Goal: Transaction & Acquisition: Purchase product/service

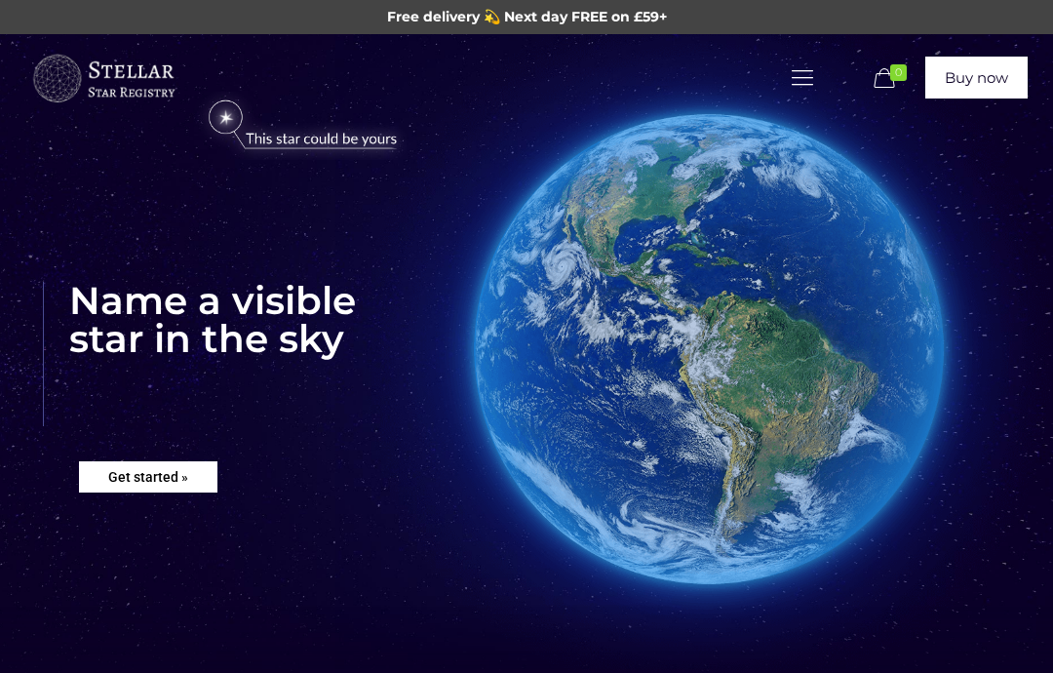
click at [137, 467] on rs-layer "Get started »" at bounding box center [148, 476] width 138 height 31
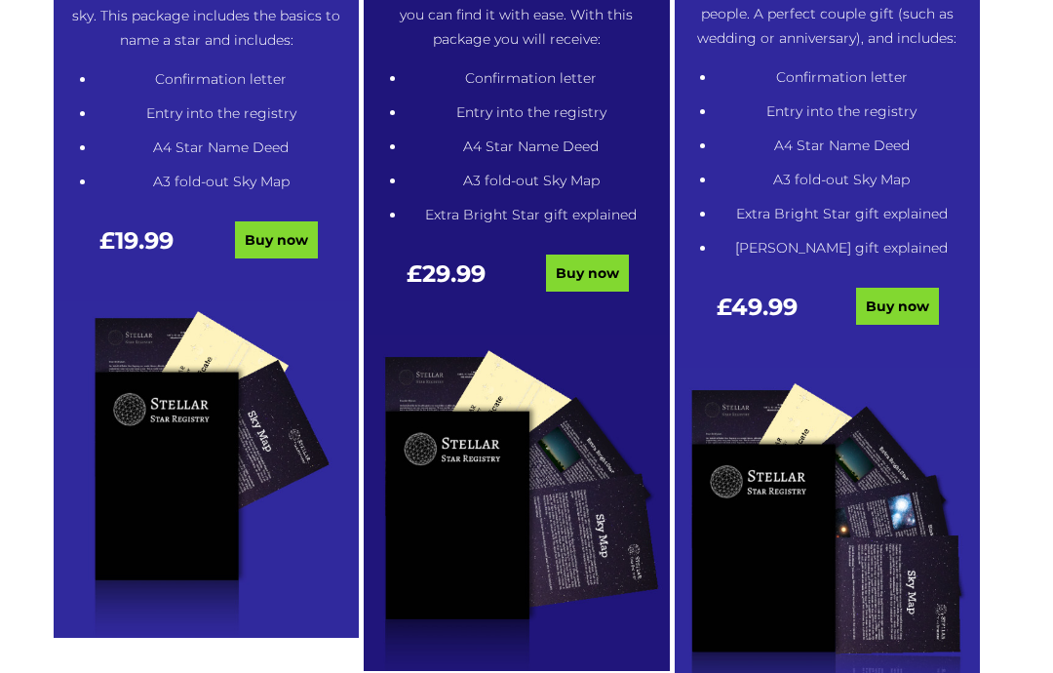
scroll to position [1121, 0]
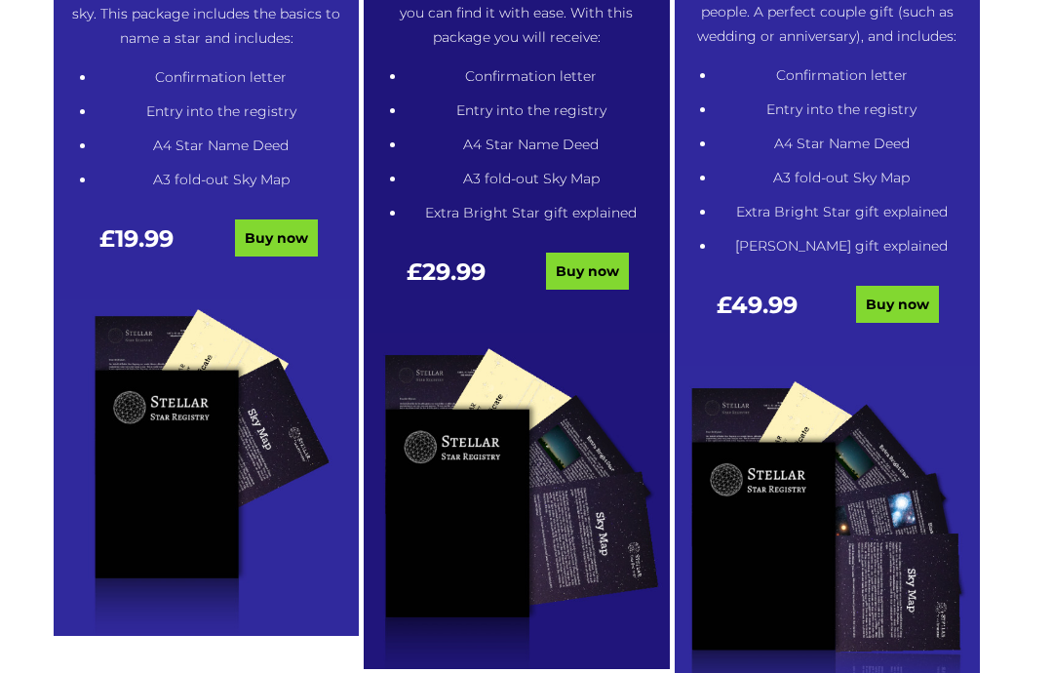
click at [588, 260] on link "Buy now" at bounding box center [587, 271] width 83 height 37
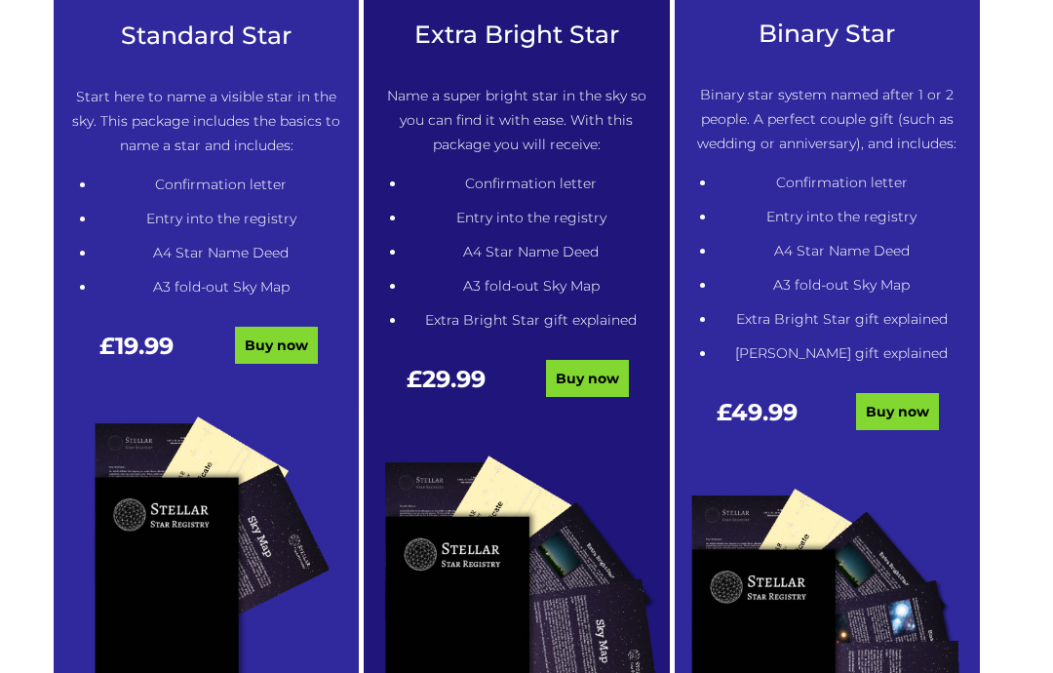
scroll to position [1013, 0]
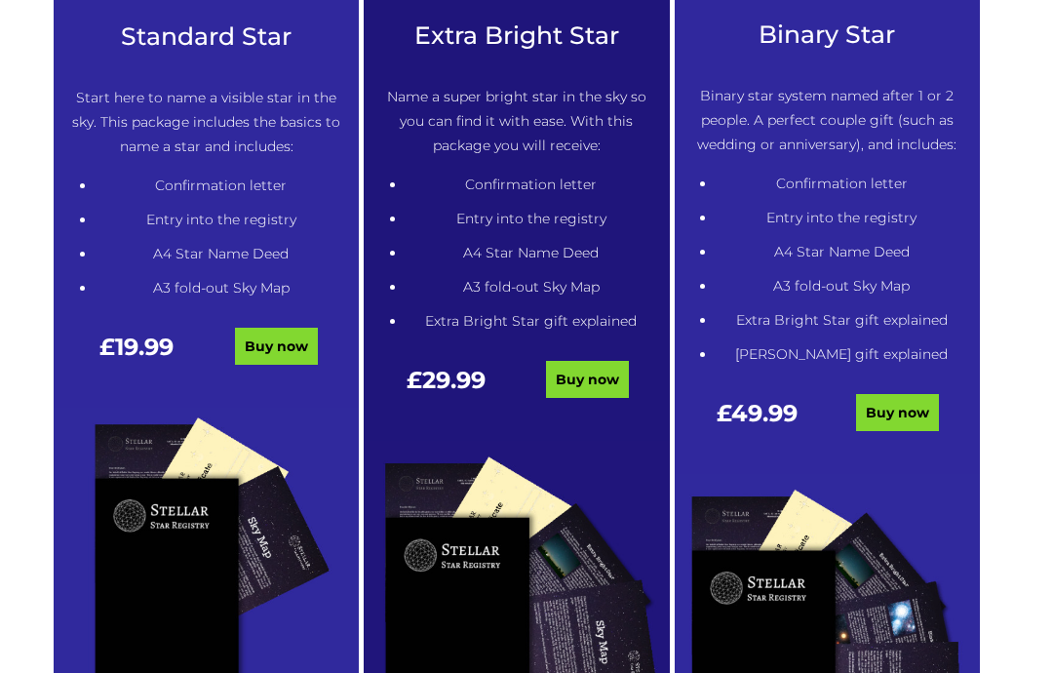
click at [584, 373] on link "Buy now" at bounding box center [587, 380] width 83 height 37
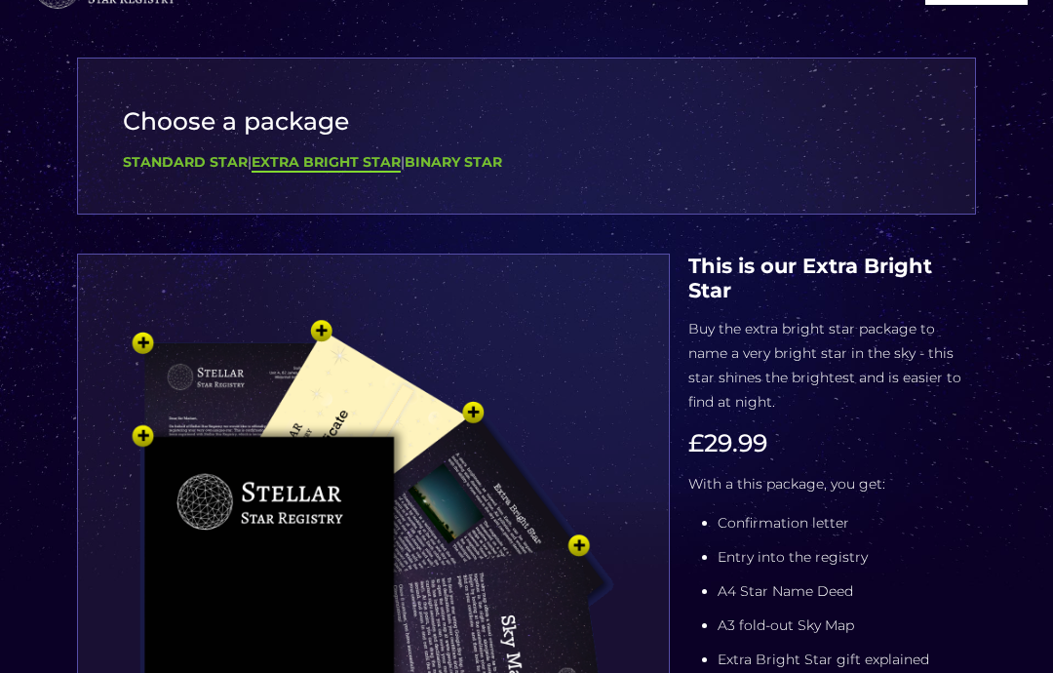
scroll to position [94, 0]
click at [218, 585] on img at bounding box center [373, 595] width 531 height 585
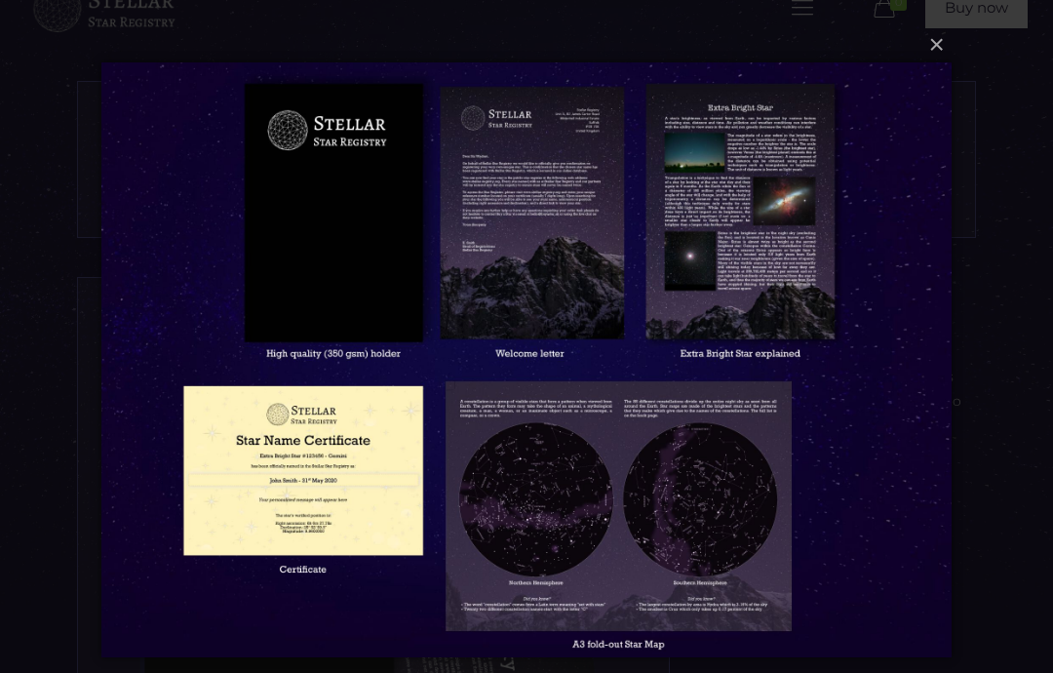
scroll to position [69, 0]
click at [512, 218] on img at bounding box center [525, 360] width 849 height 673
click at [467, 118] on img at bounding box center [525, 360] width 849 height 673
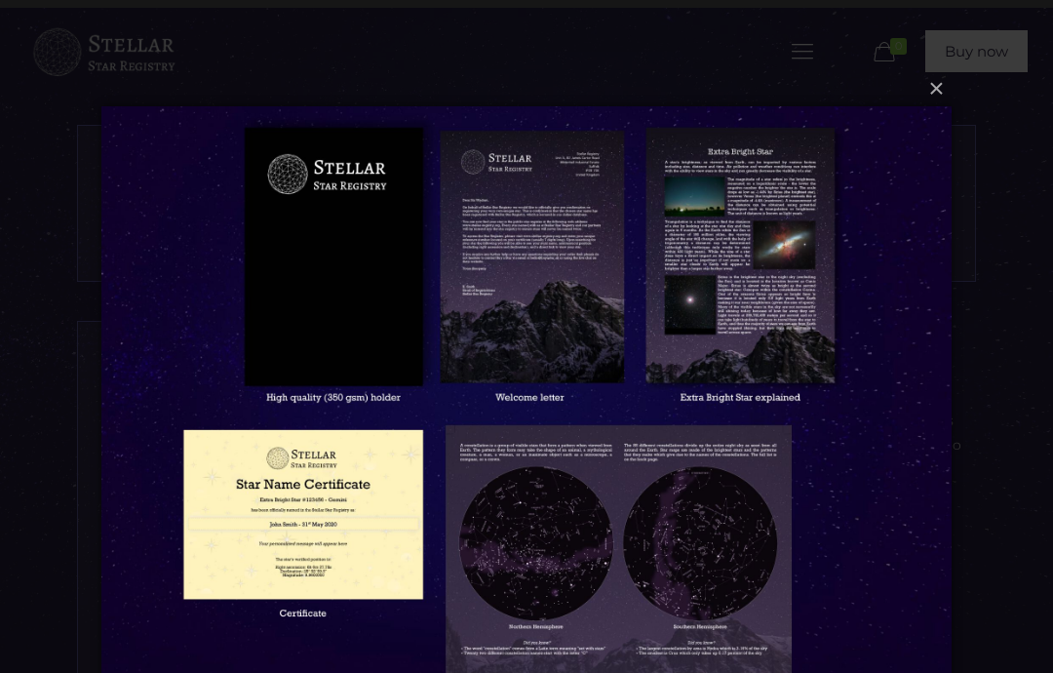
scroll to position [0, 0]
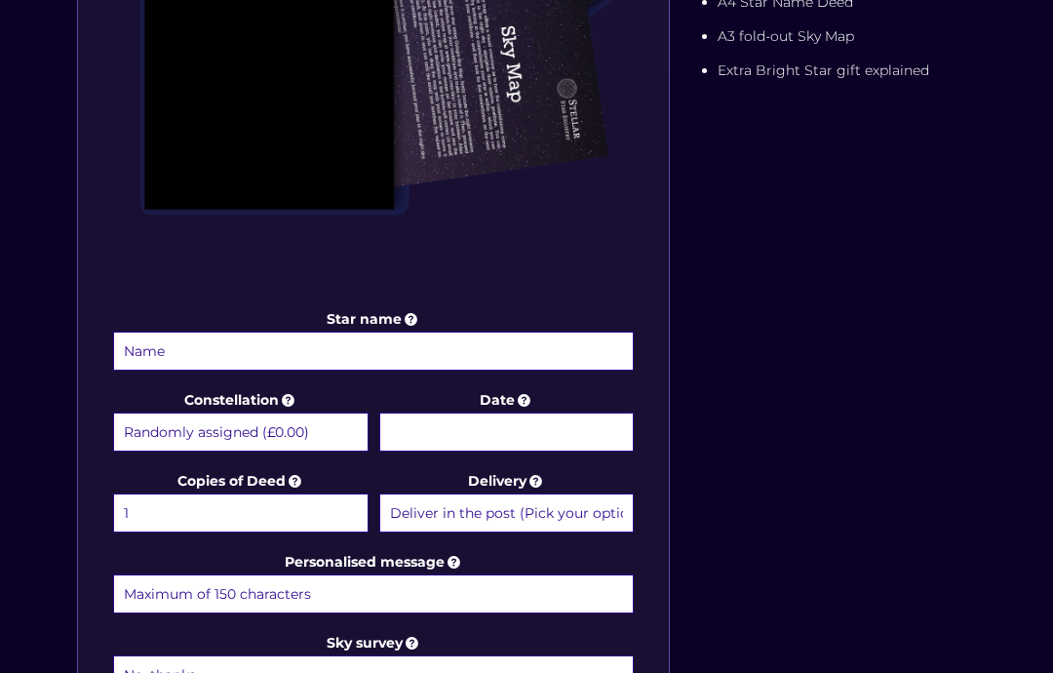
scroll to position [683, 0]
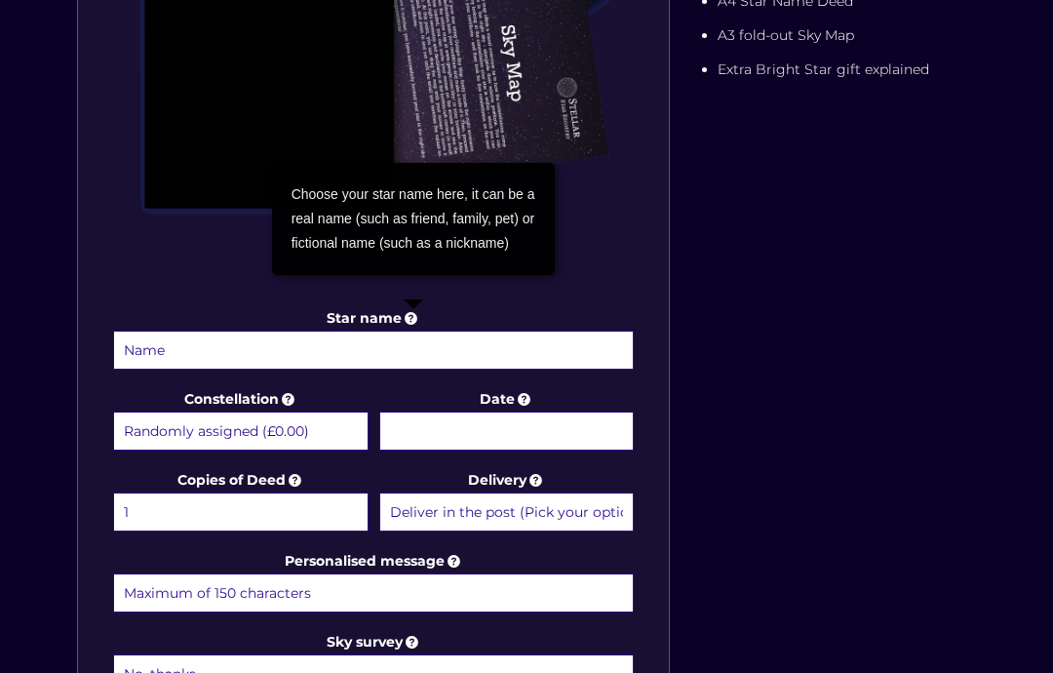
click at [287, 399] on icon at bounding box center [288, 399] width 19 height 18
click at [287, 411] on select "Randomly assigned (£0.00) Aquarius - [DATE] - [DATE] (+£9.99) Aries - [DATE] - …" at bounding box center [240, 430] width 255 height 39
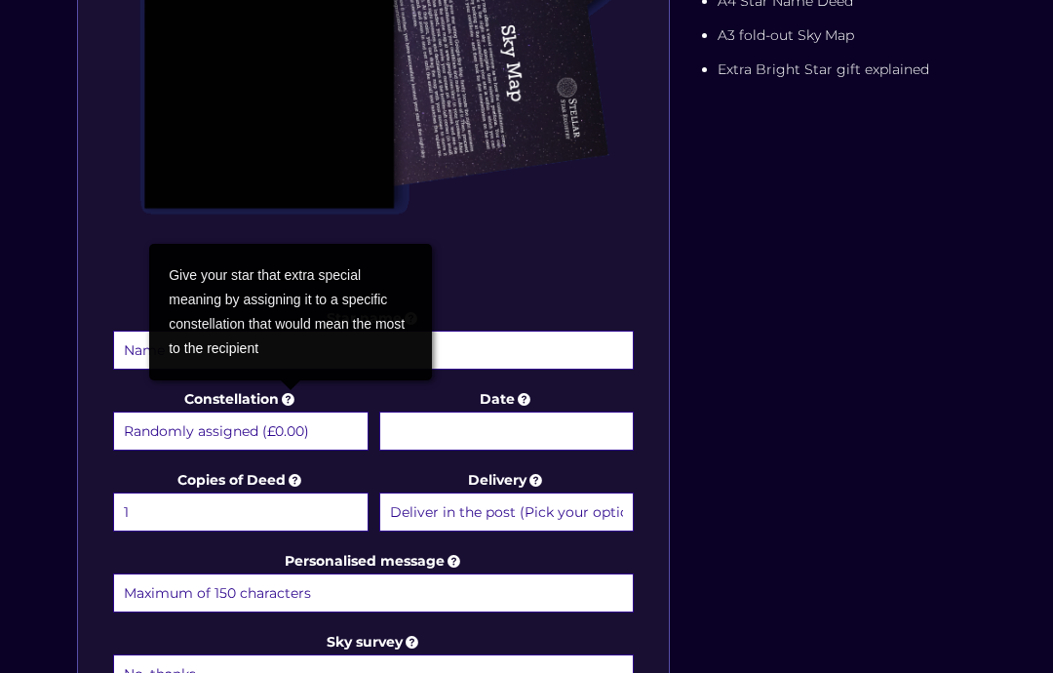
click at [527, 486] on icon at bounding box center [535, 480] width 19 height 18
click at [527, 492] on select "Deliver in the post (Pick your option later) Deliver in the post and by Email (…" at bounding box center [506, 511] width 255 height 39
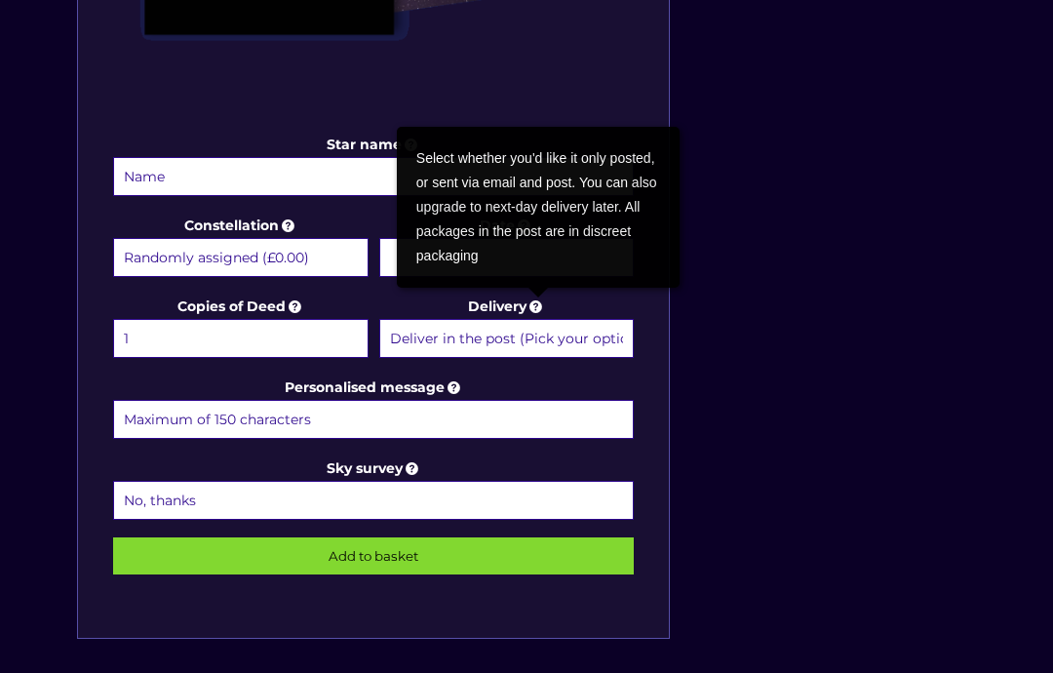
scroll to position [859, 0]
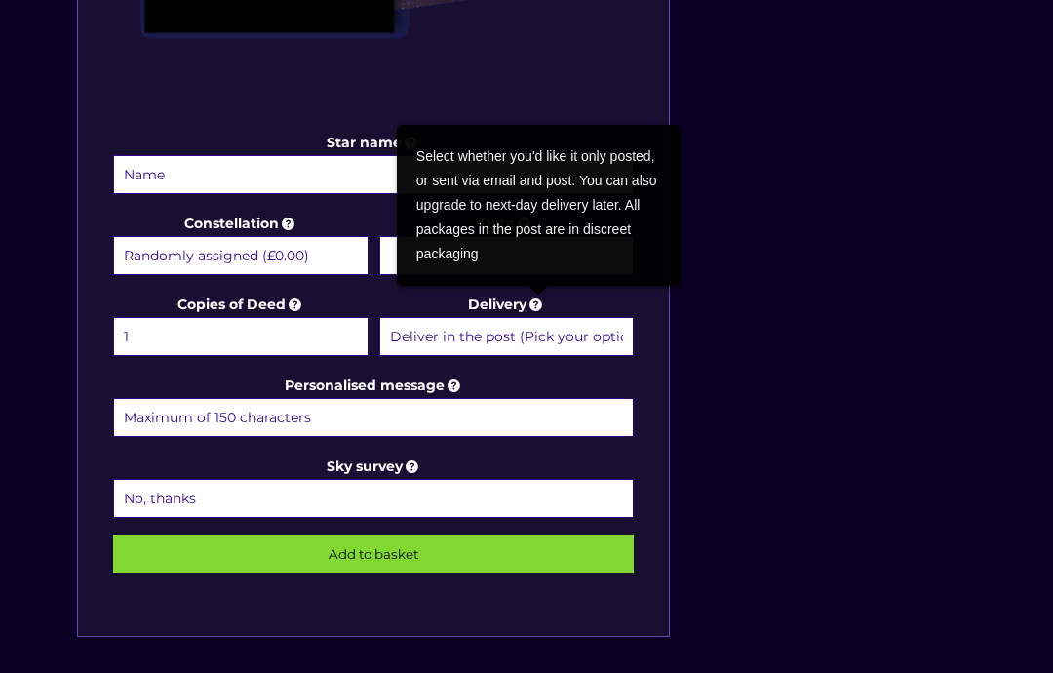
click at [412, 465] on icon at bounding box center [412, 466] width 19 height 18
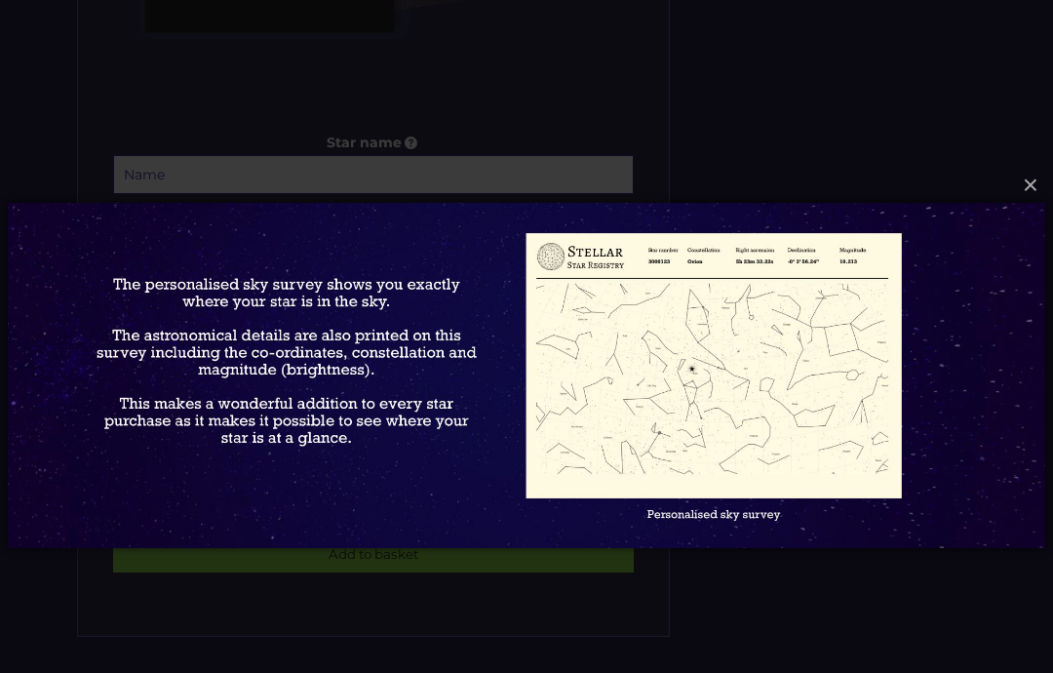
click at [961, 367] on img at bounding box center [526, 376] width 1037 height 424
click at [1040, 182] on button "×" at bounding box center [525, 185] width 1037 height 43
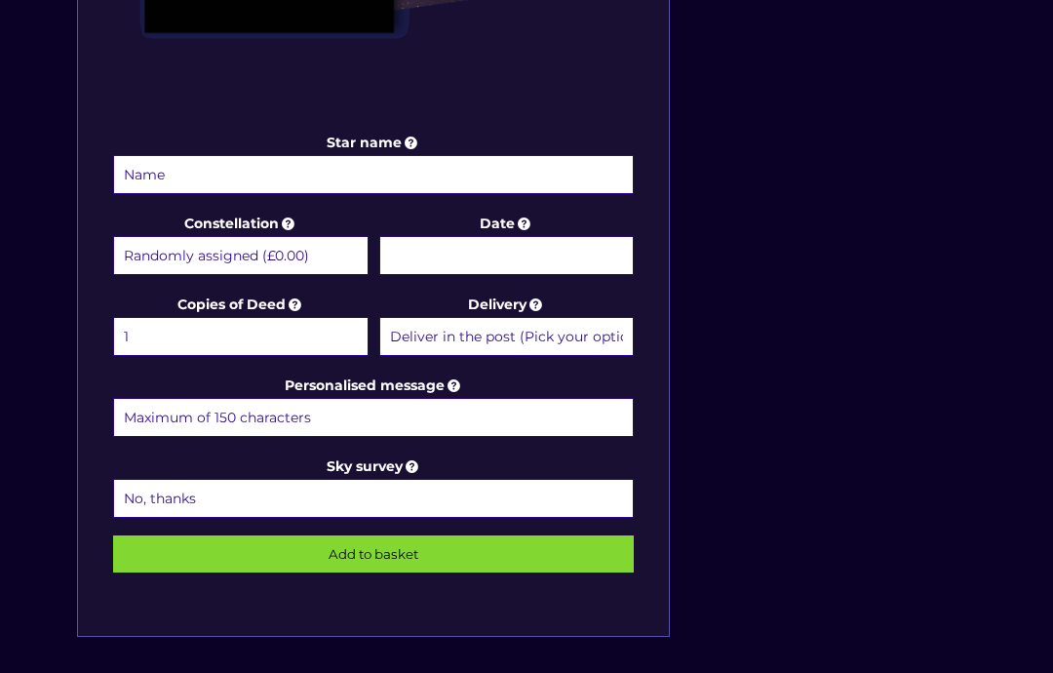
click at [204, 497] on select "No, thanks 1 (+£6.99) 2 (+£11.99) 3 (+£16.99) 4 (+£21.99) 5 (+£26.99) 6 (+£31.9…" at bounding box center [373, 498] width 521 height 39
click at [445, 238] on input "Date" at bounding box center [506, 255] width 255 height 39
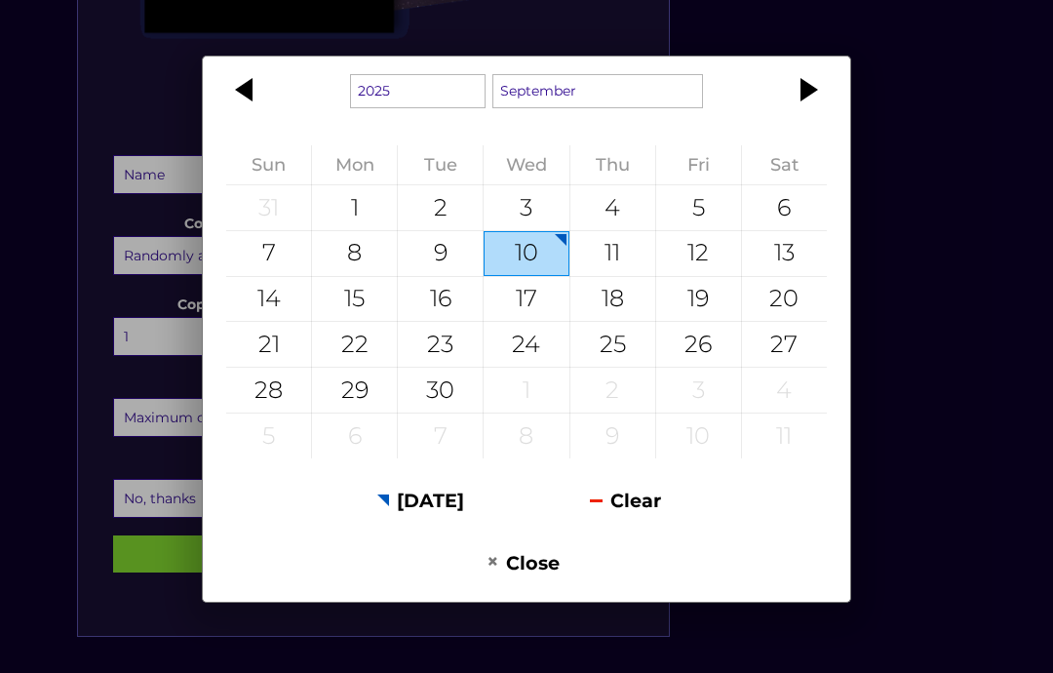
scroll to position [937, 0]
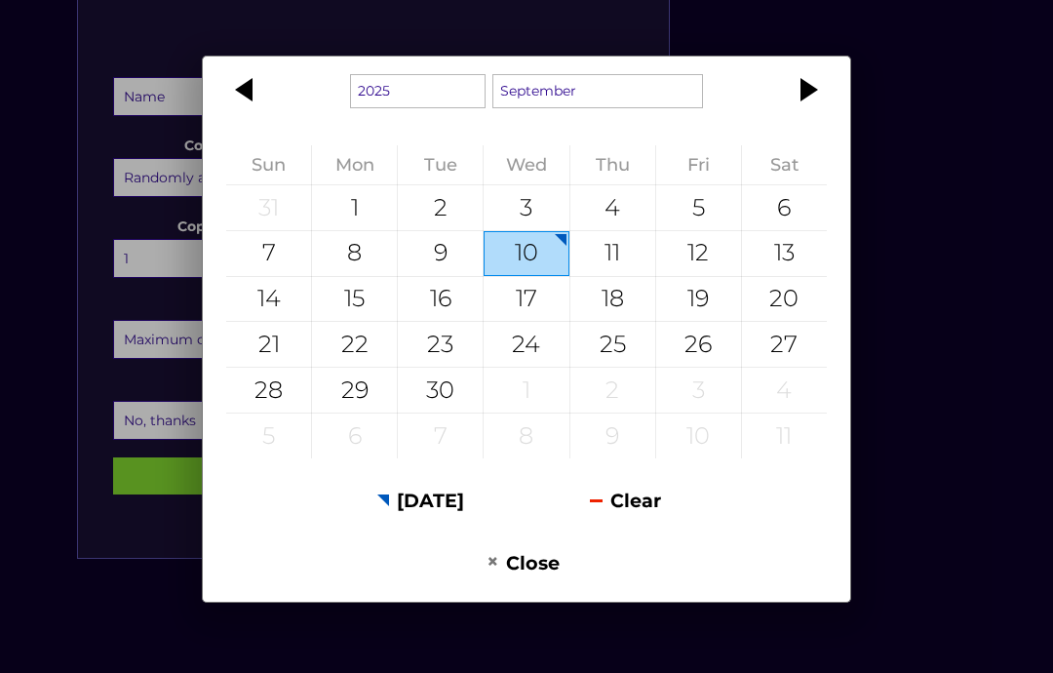
click at [523, 553] on button "Close" at bounding box center [523, 562] width 198 height 48
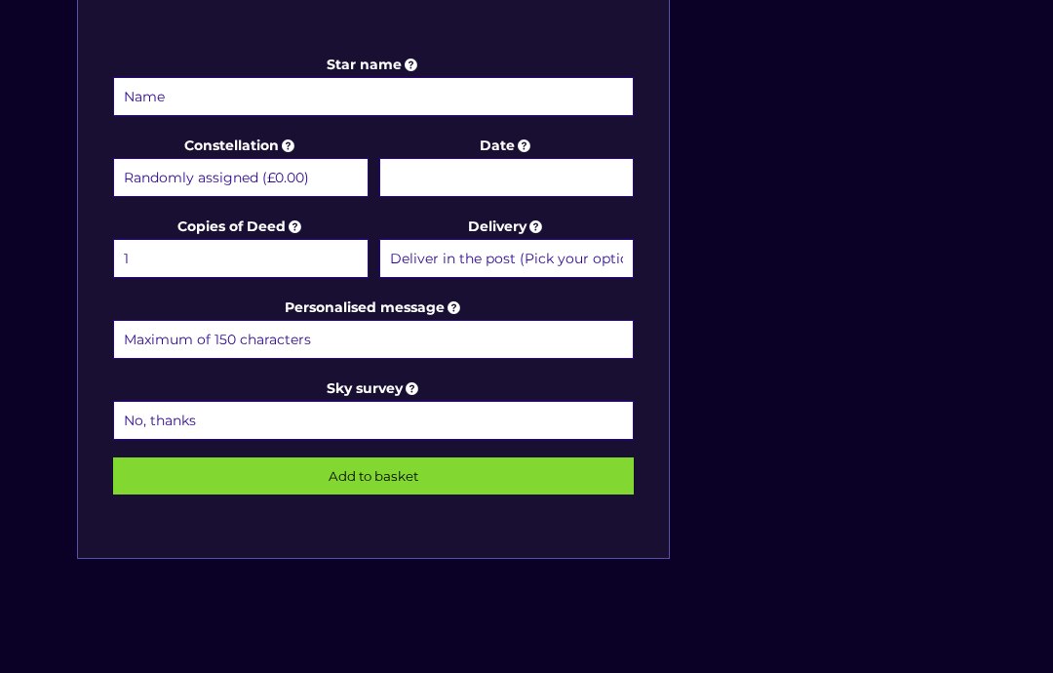
click at [198, 94] on input "Star name" at bounding box center [373, 96] width 521 height 39
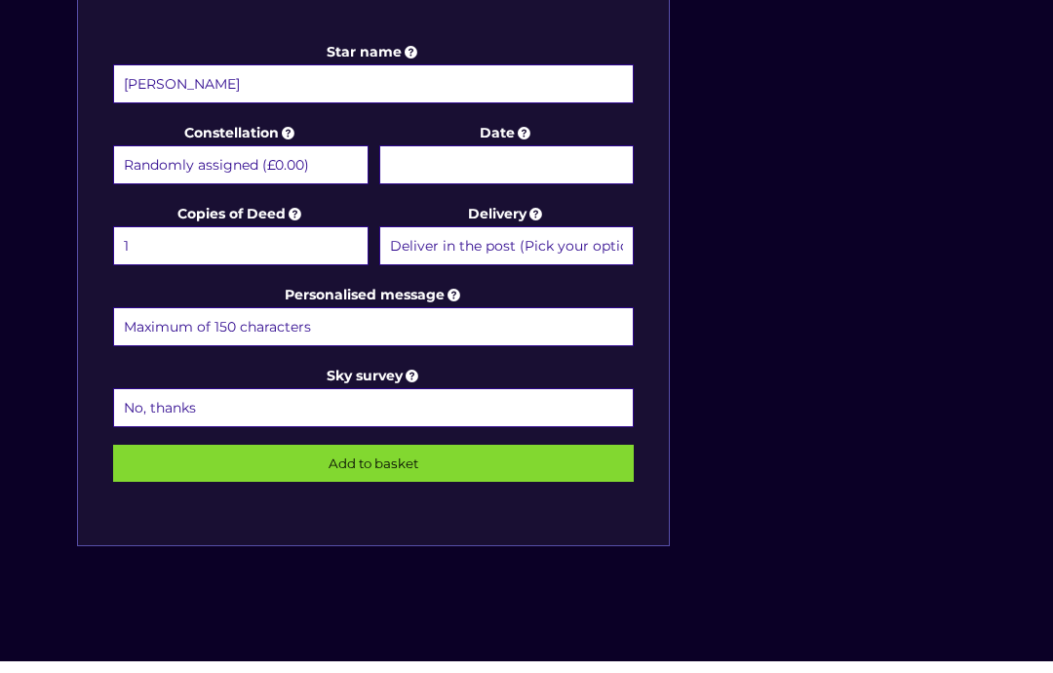
type input "[PERSON_NAME]"
click at [465, 158] on input "Date" at bounding box center [506, 177] width 255 height 39
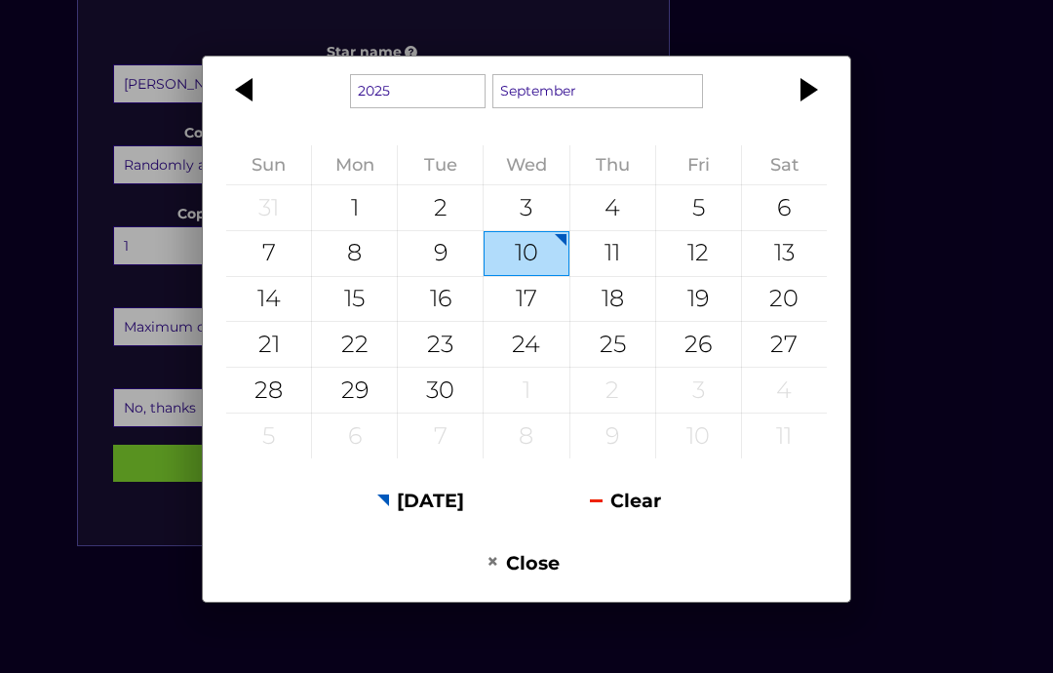
click at [422, 523] on button "Today" at bounding box center [421, 500] width 198 height 48
type input "[DATE]"
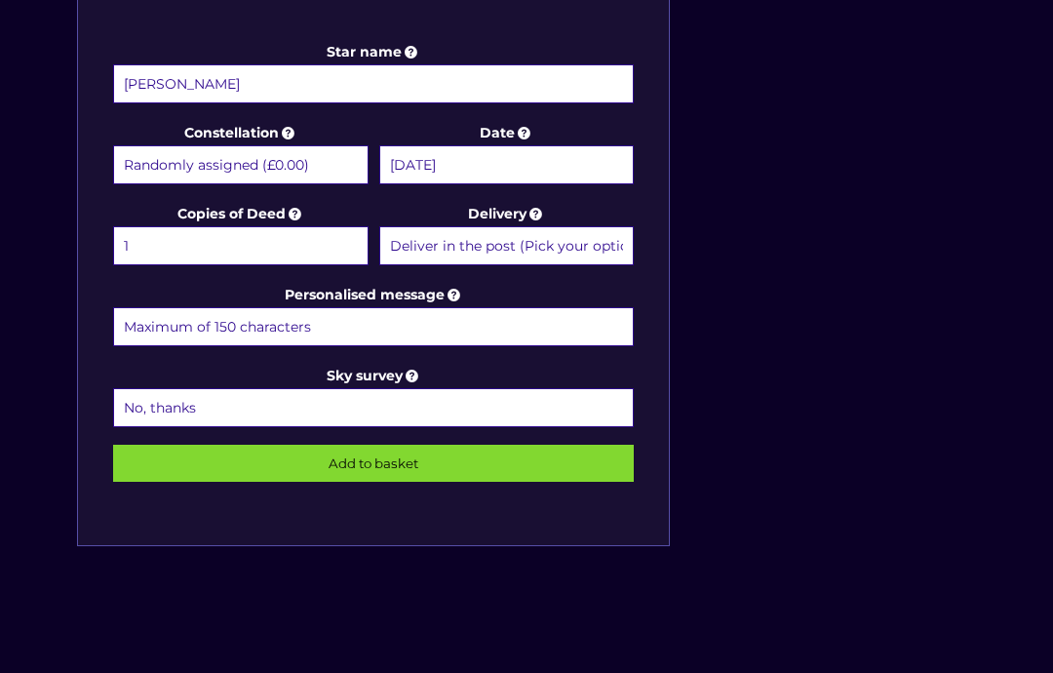
click at [308, 321] on input "Personalised message" at bounding box center [373, 326] width 521 height 39
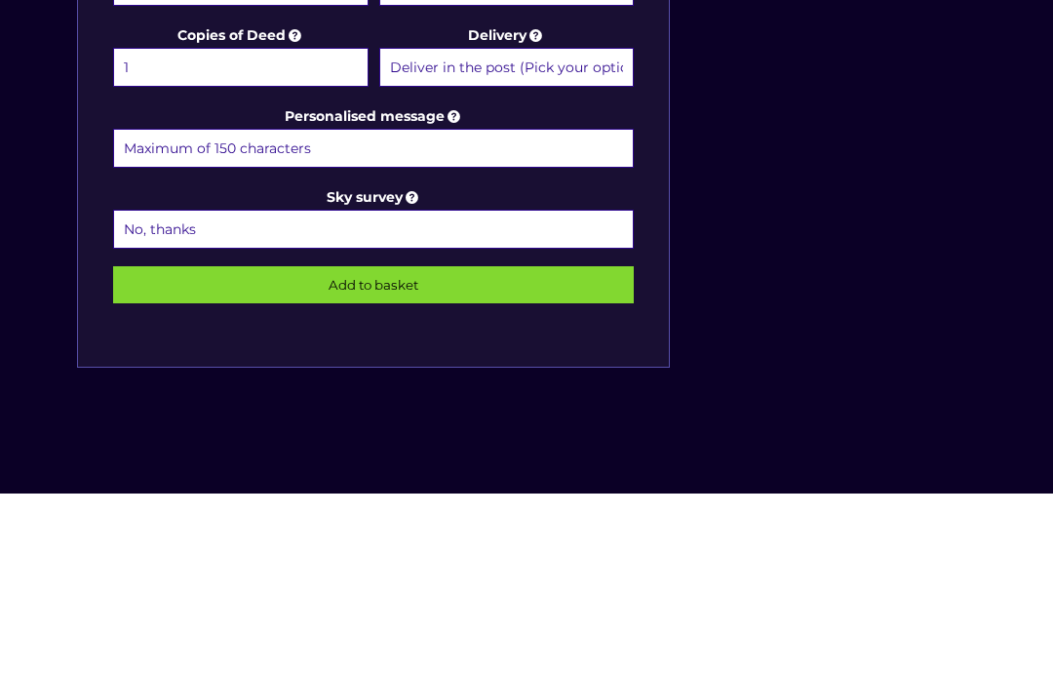
type input "Q"
click at [300, 308] on input "Beautiful Seren a star shin in so bright" at bounding box center [373, 327] width 521 height 39
click at [401, 308] on input "Beautiful Seren a star shining bright" at bounding box center [373, 327] width 521 height 39
click at [339, 308] on input "Beautiful Seren a star shining bright" at bounding box center [373, 327] width 521 height 39
click at [330, 308] on input "Beautiful Seren a star shining bright" at bounding box center [373, 327] width 521 height 39
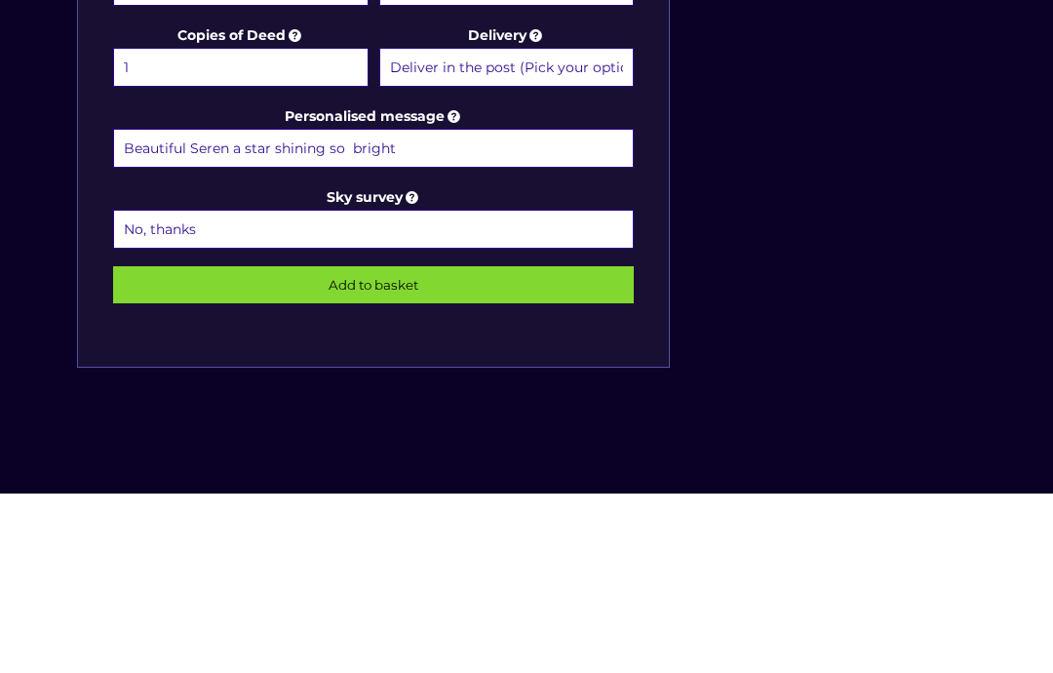
click at [426, 308] on input "Beautiful Seren a star shining so bright" at bounding box center [373, 327] width 521 height 39
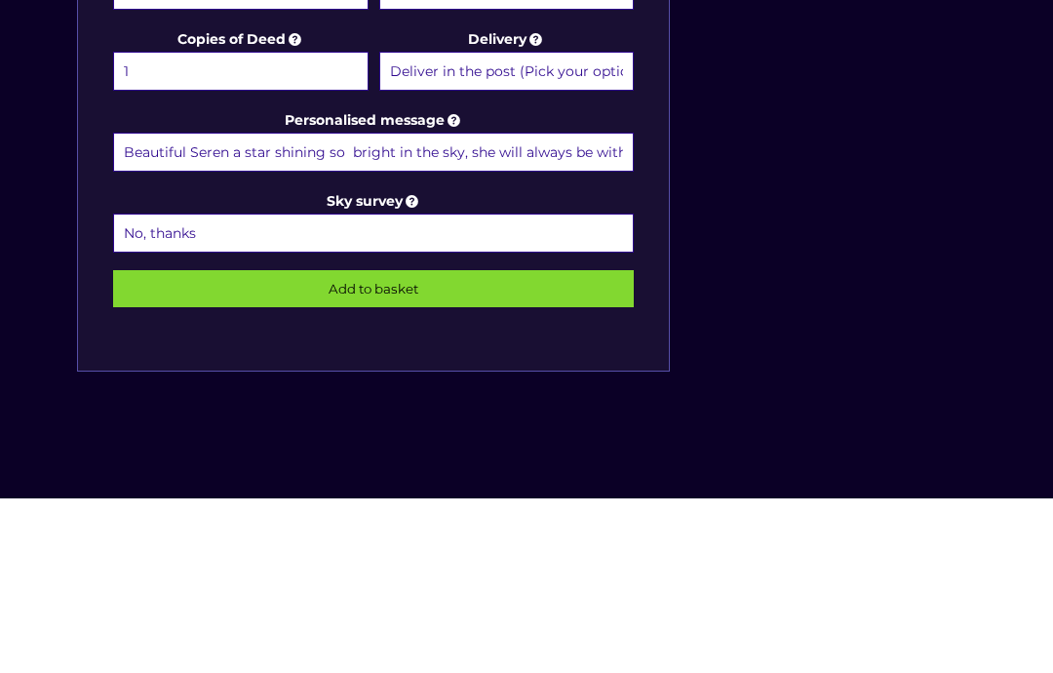
click at [120, 308] on input "Beautiful Seren a star shining so bright in the sky, she will always be with you" at bounding box center [373, 327] width 521 height 39
click at [632, 308] on input "To Amie and Lewis, Beautiful Seren a star shining so bright in the sky, she wil…" at bounding box center [373, 327] width 521 height 39
click at [555, 308] on input "To Amie and Lewis, Beautiful Seren a star shining so bright in the sky, she wil…" at bounding box center [373, 327] width 521 height 39
click at [631, 308] on input "To Amie and Lewis, Beautiful Seren a star shining so bright in the sky, she wil…" at bounding box center [373, 327] width 521 height 39
click at [622, 308] on input "To Amie and Lewis, Beautiful Seren a star shining so bright in the sky, she wil…" at bounding box center [373, 327] width 521 height 39
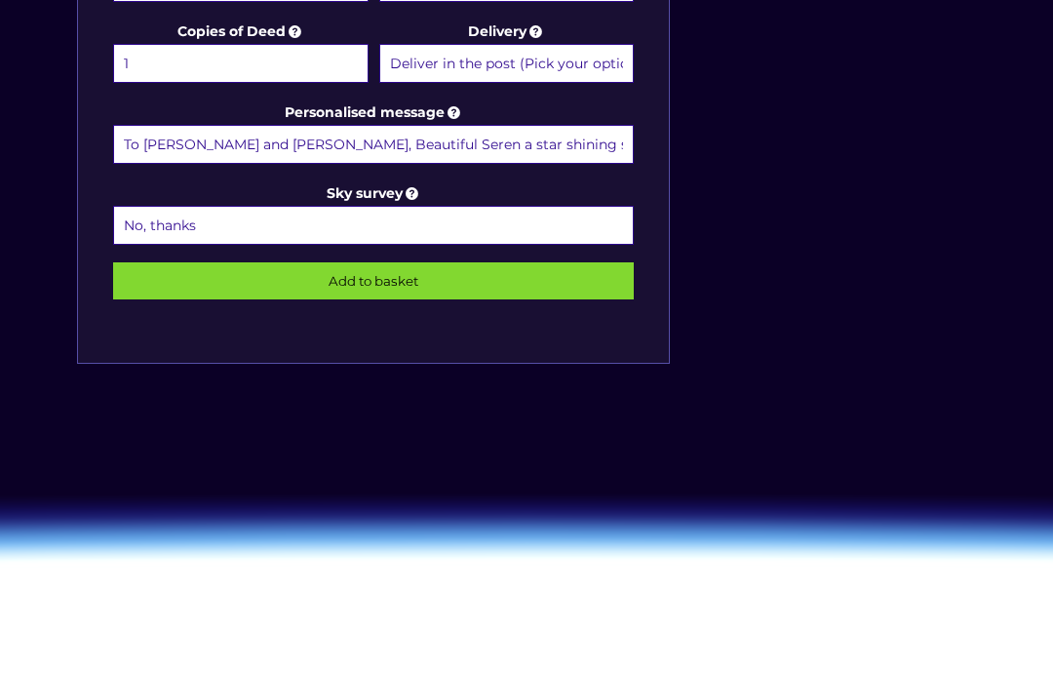
scroll to position [1132, 0]
click at [633, 149] on input "To Amie and Lewis, Beautiful Seren a star shining so bright in the sky, she wil…" at bounding box center [373, 144] width 521 height 39
click at [632, 145] on input "To Amie and Lewis, Beautiful Seren a star shining so bright in the sky, she wil…" at bounding box center [373, 144] width 521 height 39
click at [634, 145] on input "will always be with you. Sending so much love from Debra, Jonathan and Rh" at bounding box center [373, 144] width 521 height 39
click at [303, 139] on input "will always be with Rh" at bounding box center [373, 144] width 521 height 39
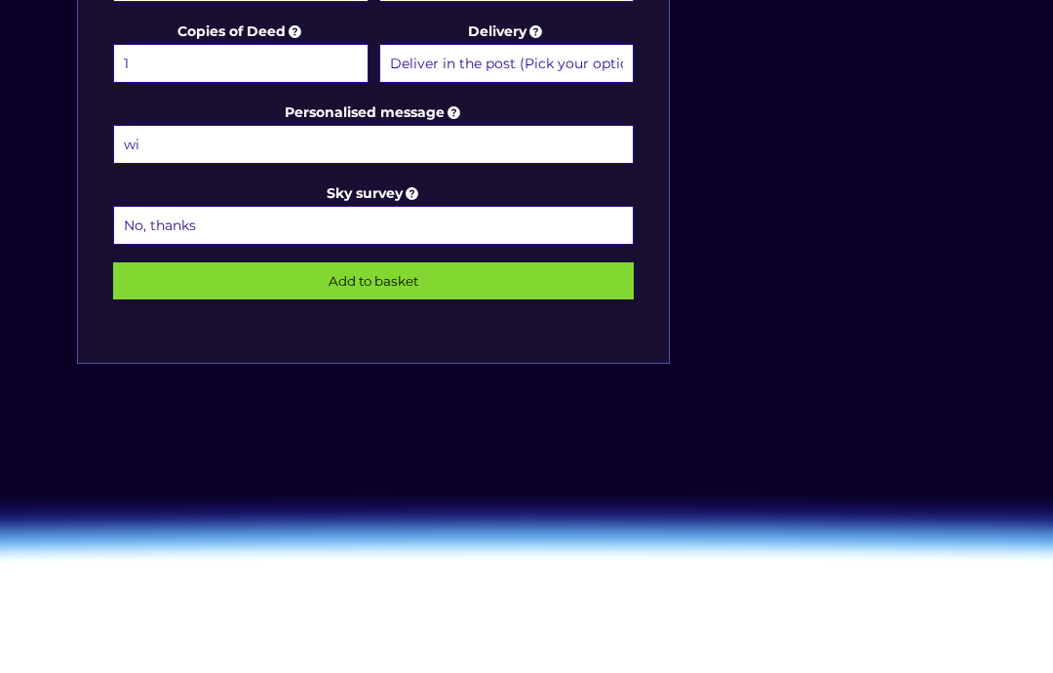
type input "w"
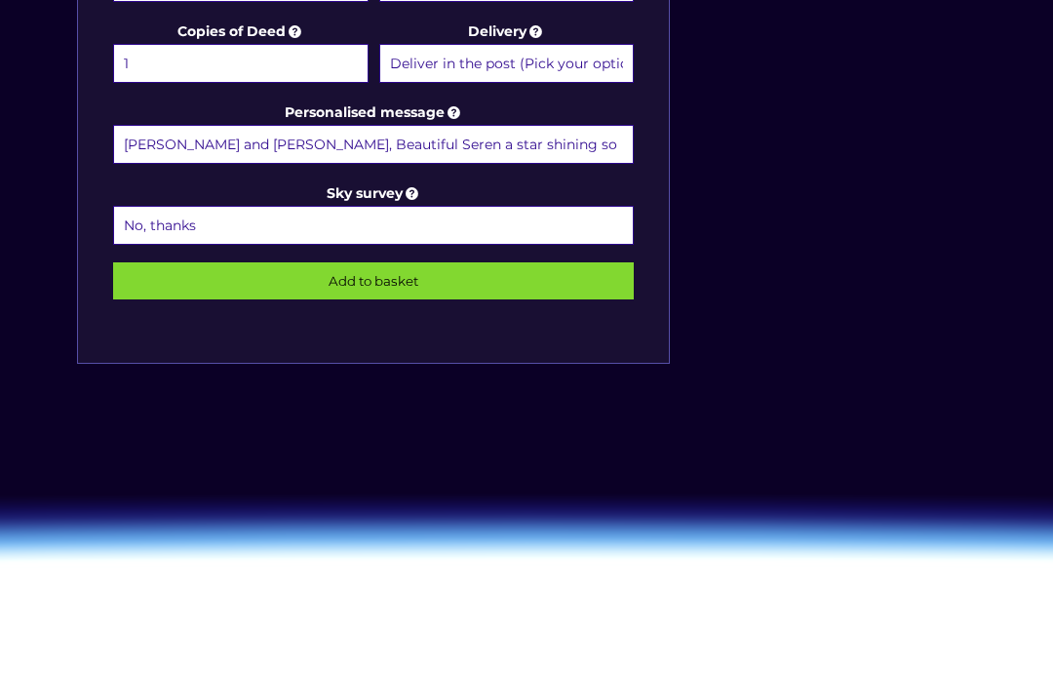
click at [548, 141] on input "Amie and Lewis, Beautiful Seren a star shining so" at bounding box center [373, 144] width 521 height 39
click at [572, 134] on input "Amie and Lewis, Beautiful Seren a star shining so" at bounding box center [373, 144] width 521 height 39
click at [480, 147] on input "Amie and Lewis, Beautiful Seren a star shining so" at bounding box center [373, 144] width 521 height 39
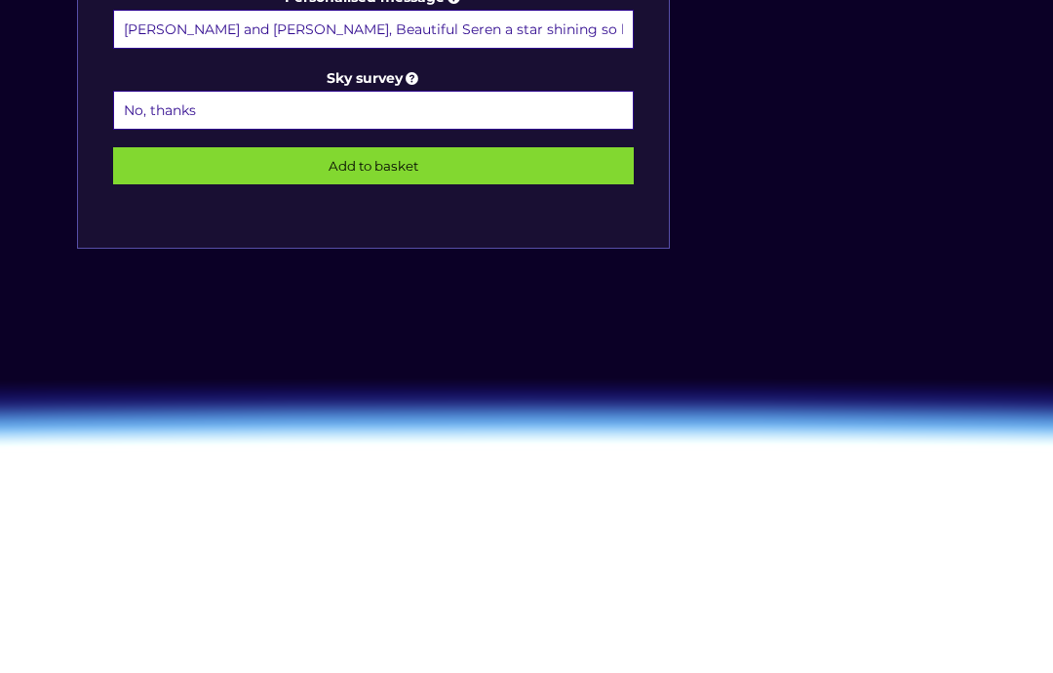
type input "Amie and Lewis, Beautiful Seren a star shining so bright, always with you. Lots…"
click at [372, 262] on input "Add to basket" at bounding box center [373, 280] width 521 height 37
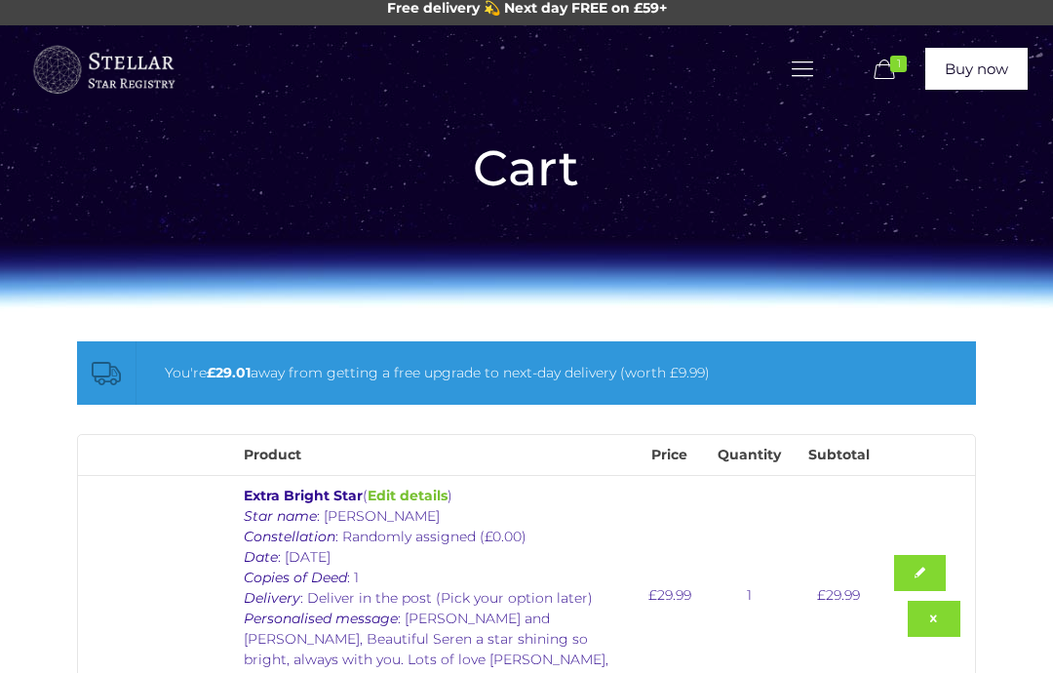
scroll to position [18, 0]
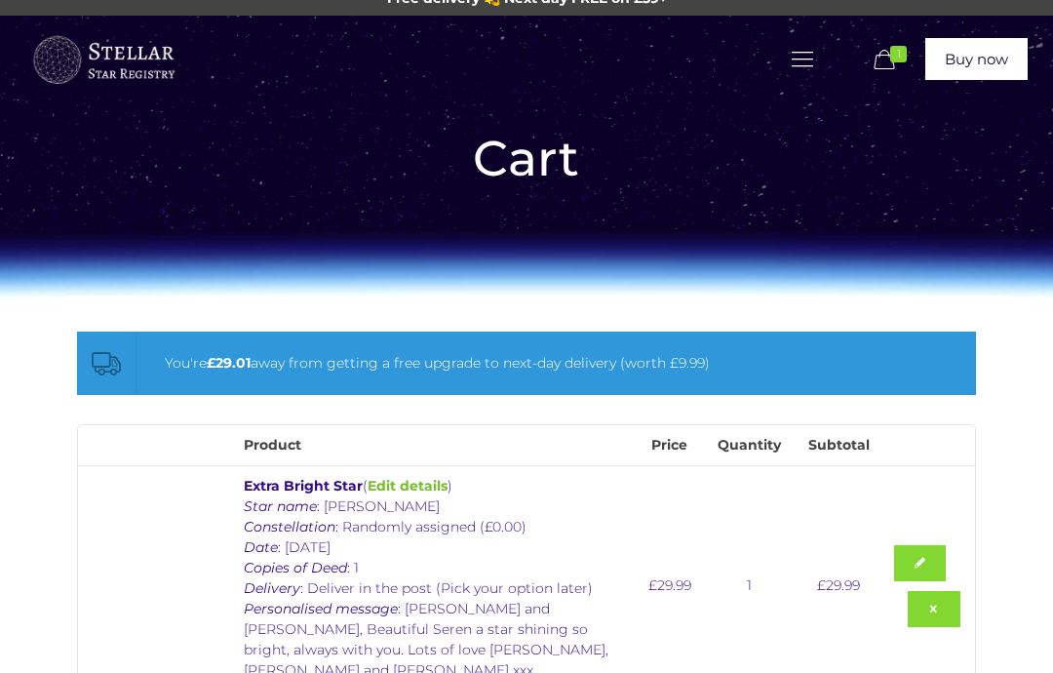
click at [979, 55] on link "Buy now" at bounding box center [976, 60] width 102 height 42
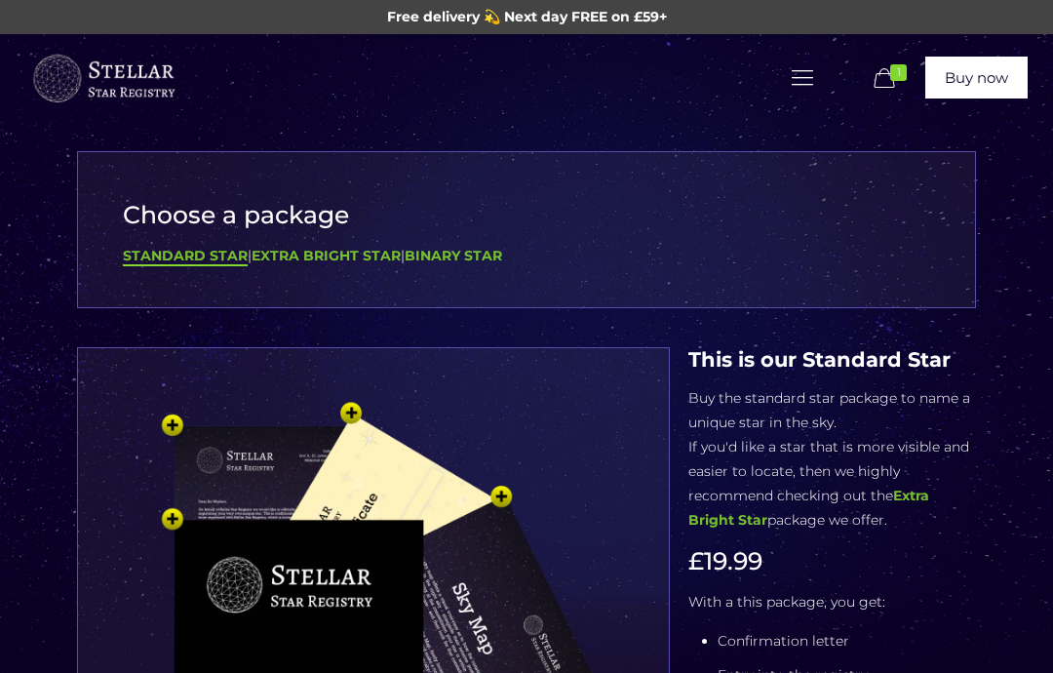
click at [895, 75] on span "1" at bounding box center [898, 72] width 17 height 17
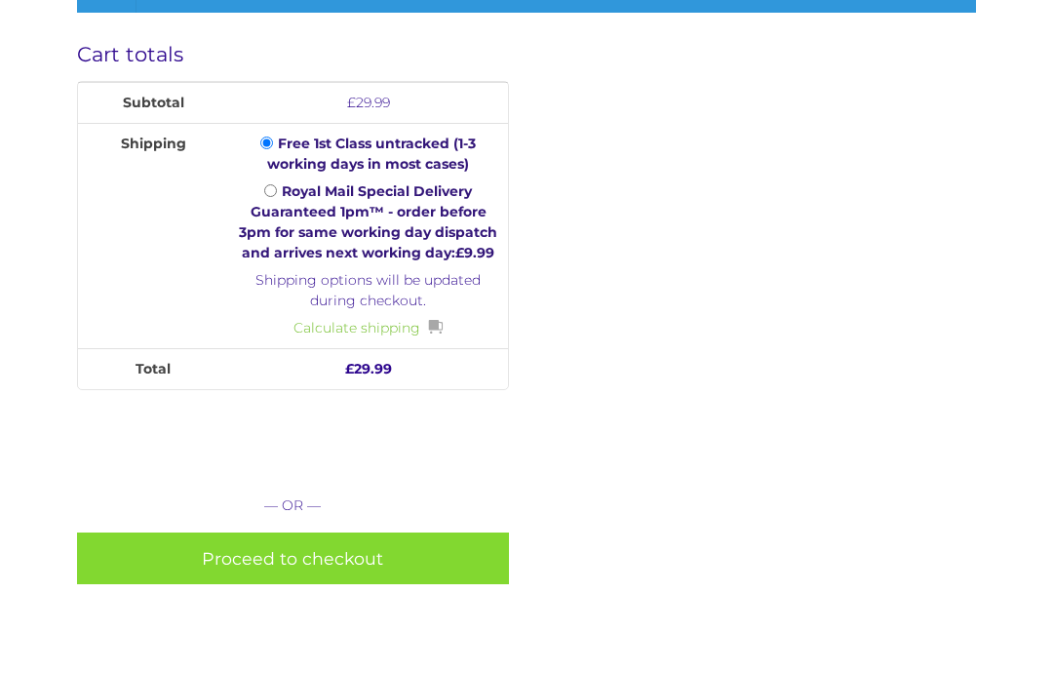
scroll to position [871, 0]
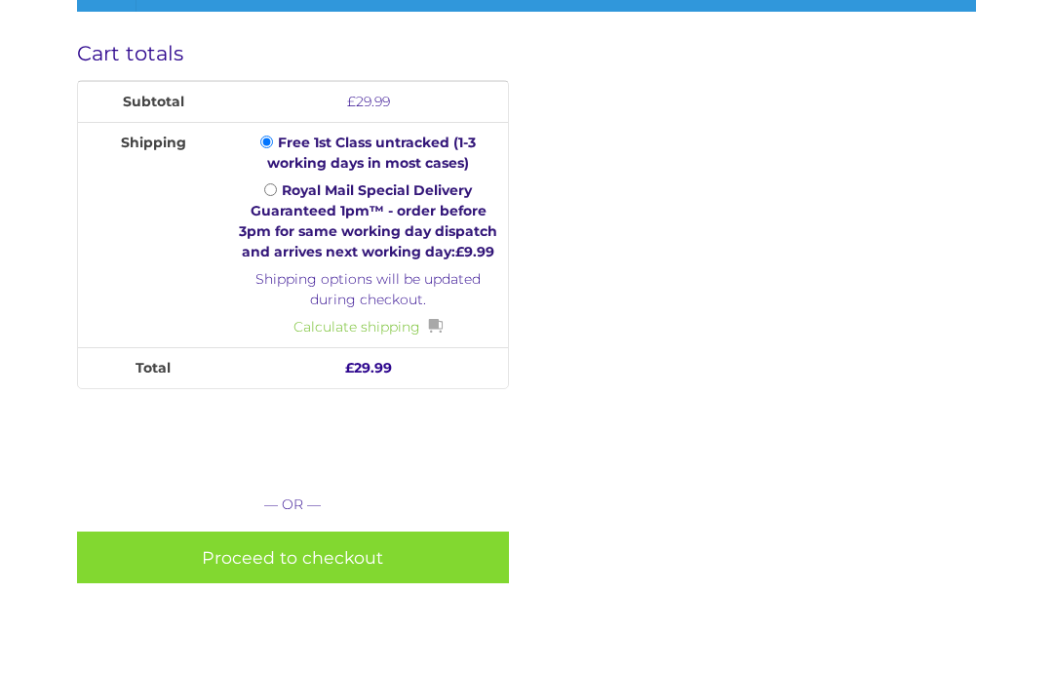
click at [341, 532] on link "Proceed to checkout" at bounding box center [292, 558] width 431 height 52
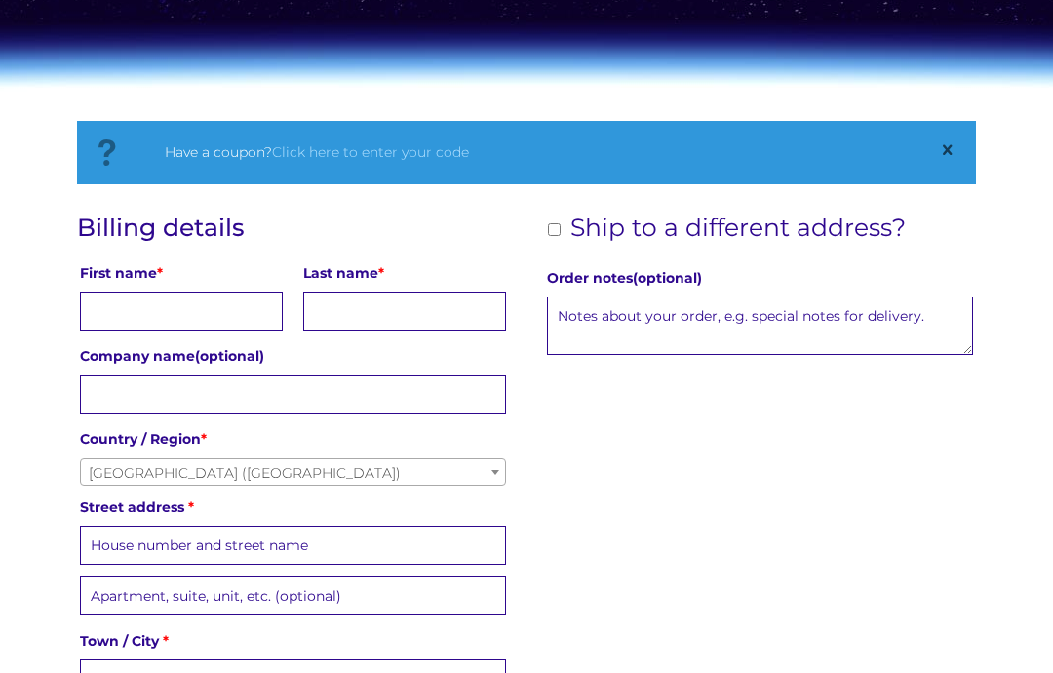
scroll to position [230, 0]
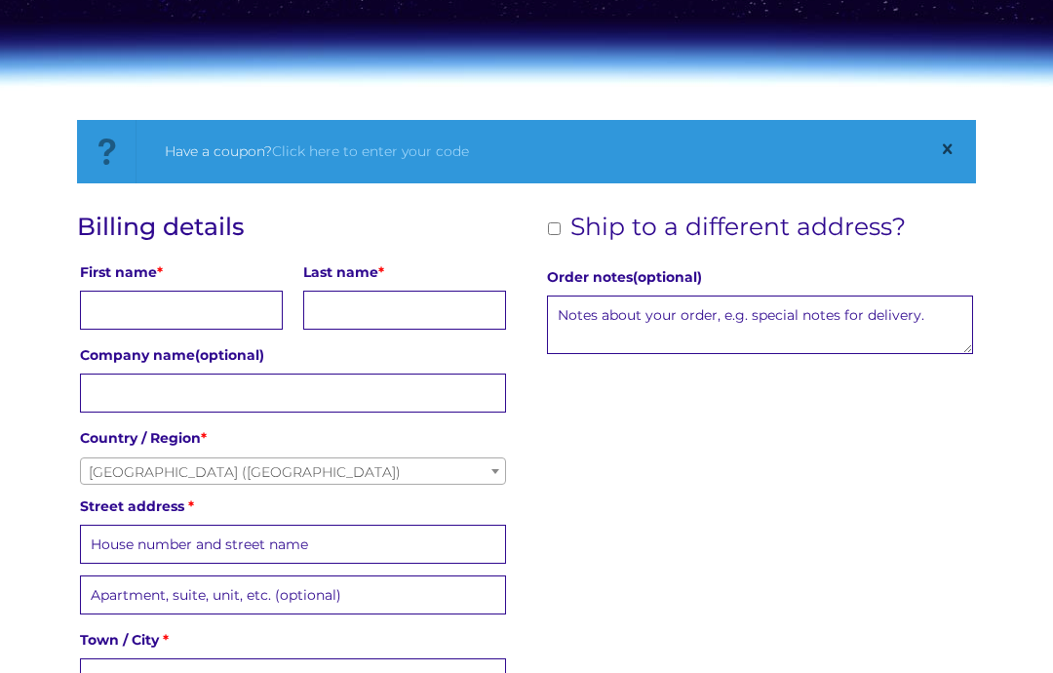
click at [161, 308] on input "First name *" at bounding box center [181, 309] width 203 height 39
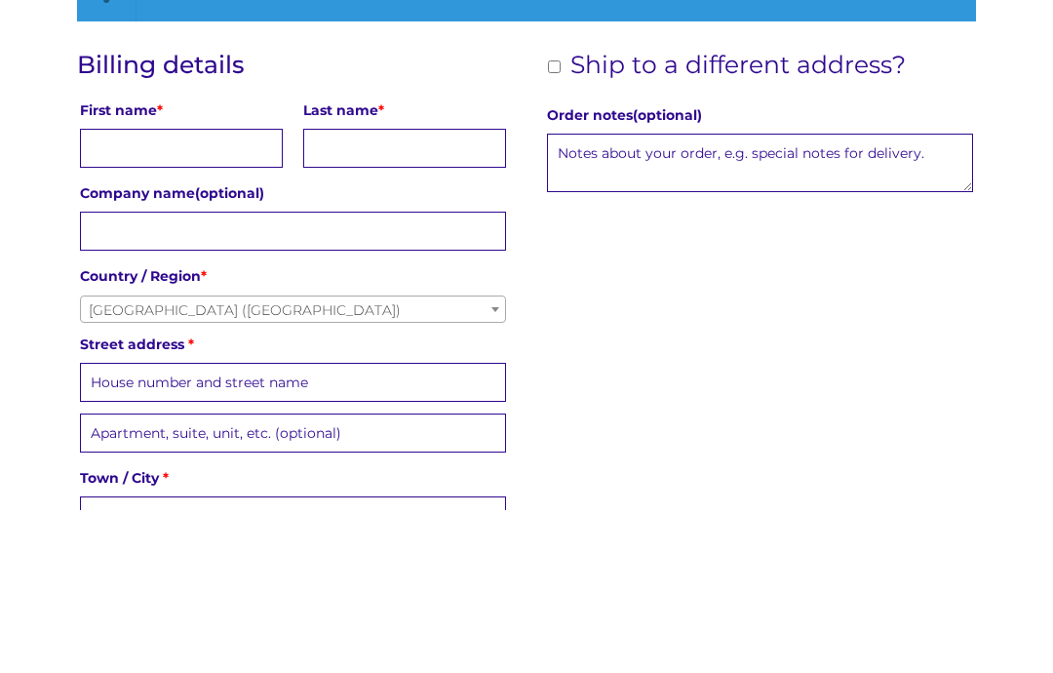
type input "Debbie"
type input "Murphy"
type input "250 Caerphilly Road"
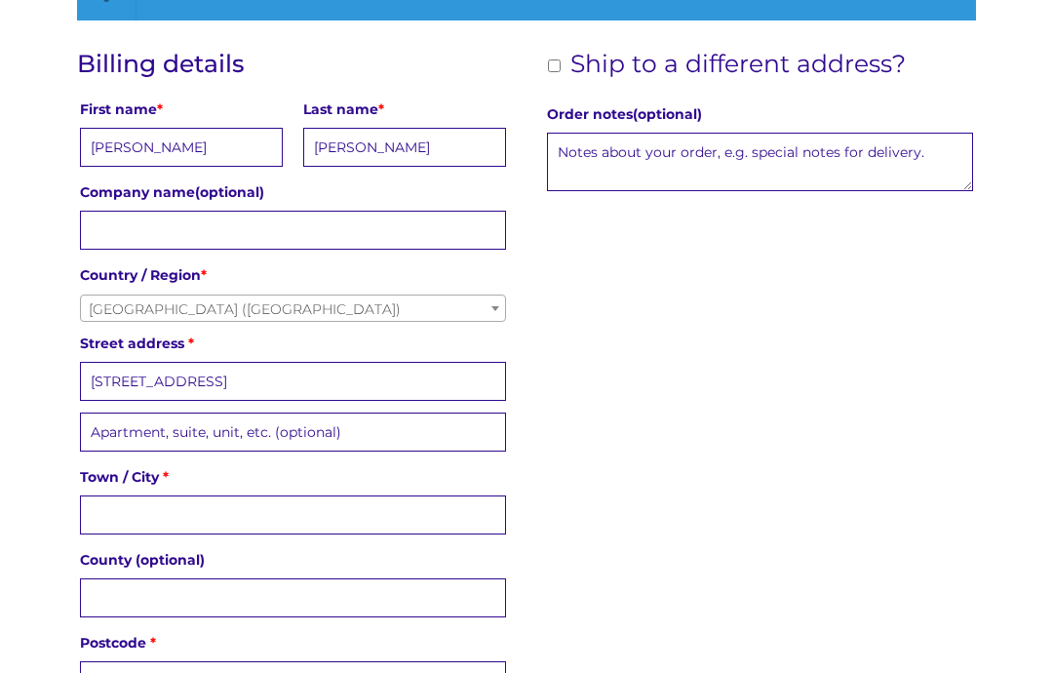
type input "Cardiff"
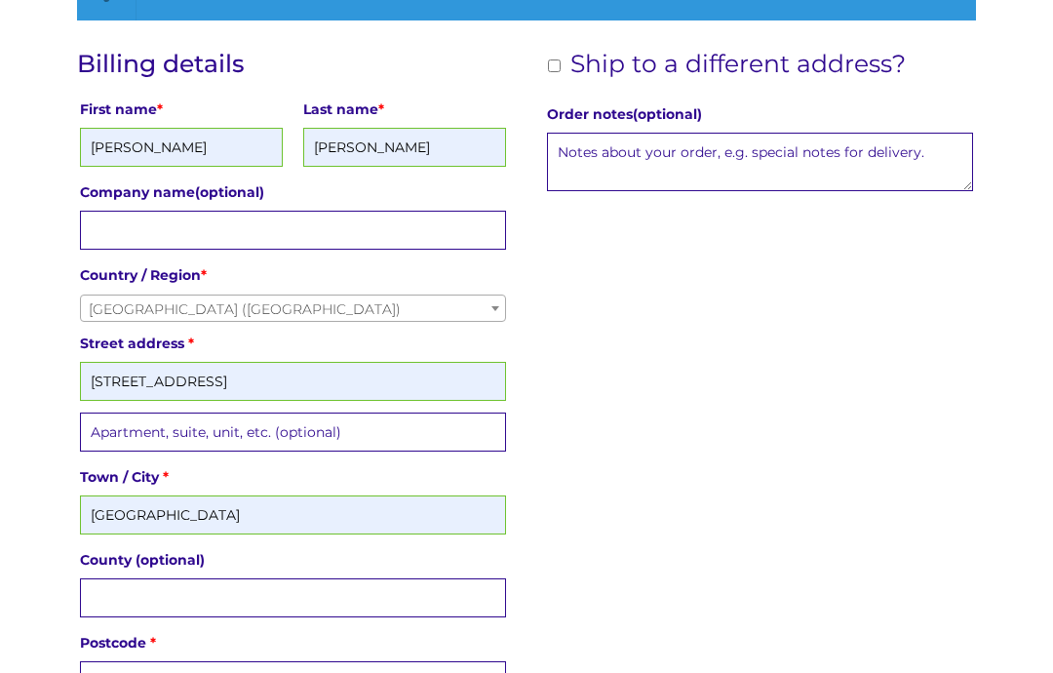
type input "CF14 4NS"
type input "+447944289823"
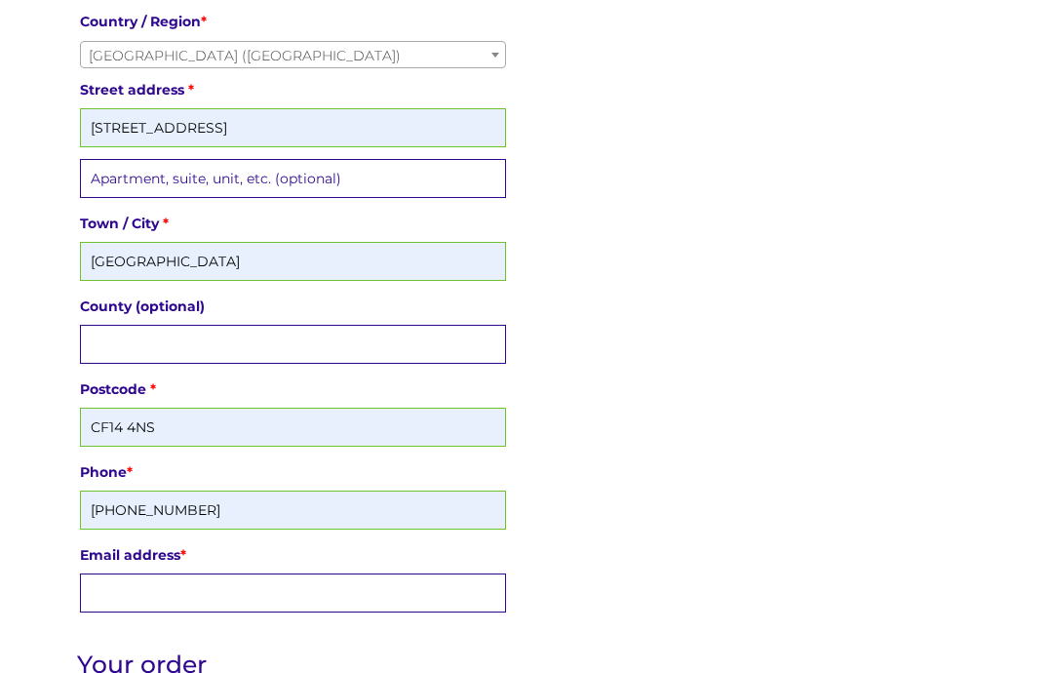
scroll to position [645, 0]
click at [224, 589] on input "Email address *" at bounding box center [292, 593] width 425 height 39
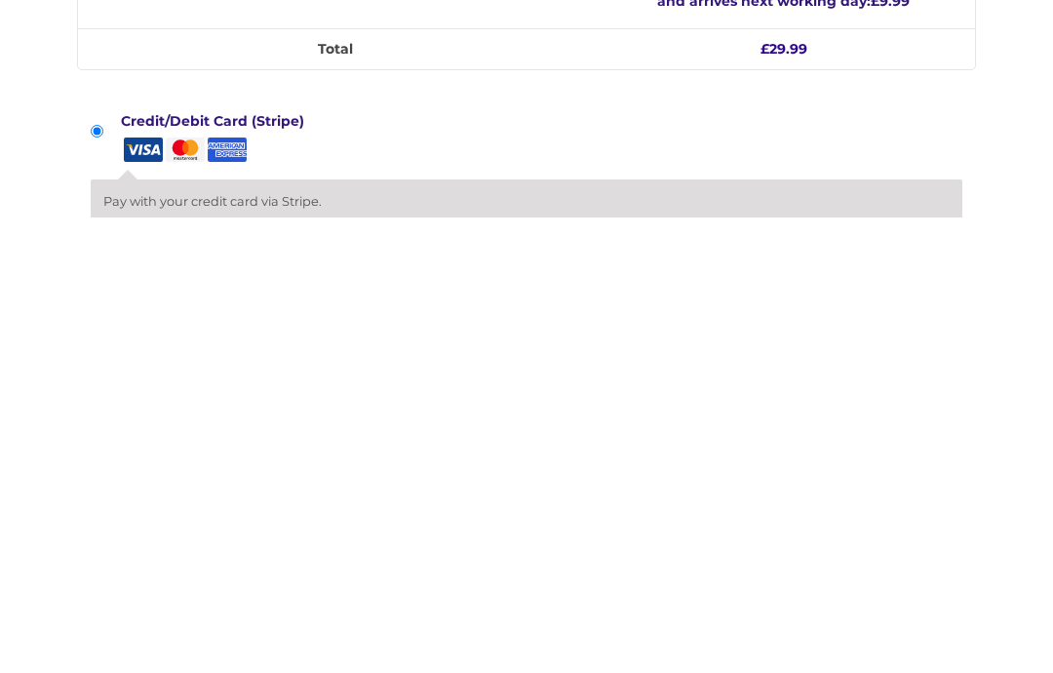
scroll to position [1324, 0]
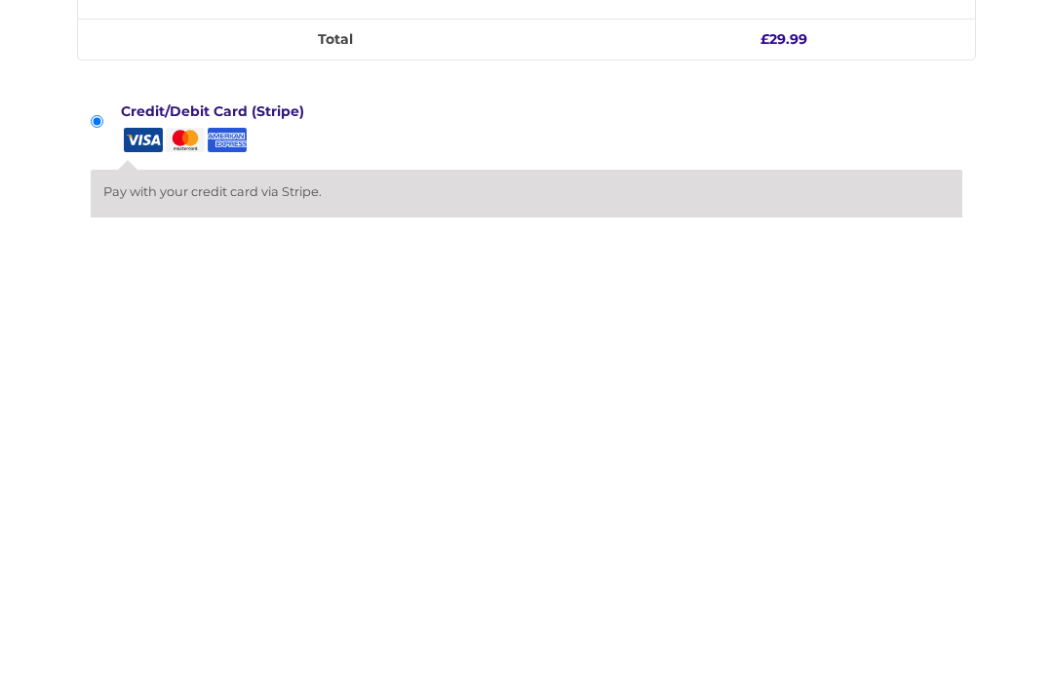
type input "debbie.murphy040169@gmail.com"
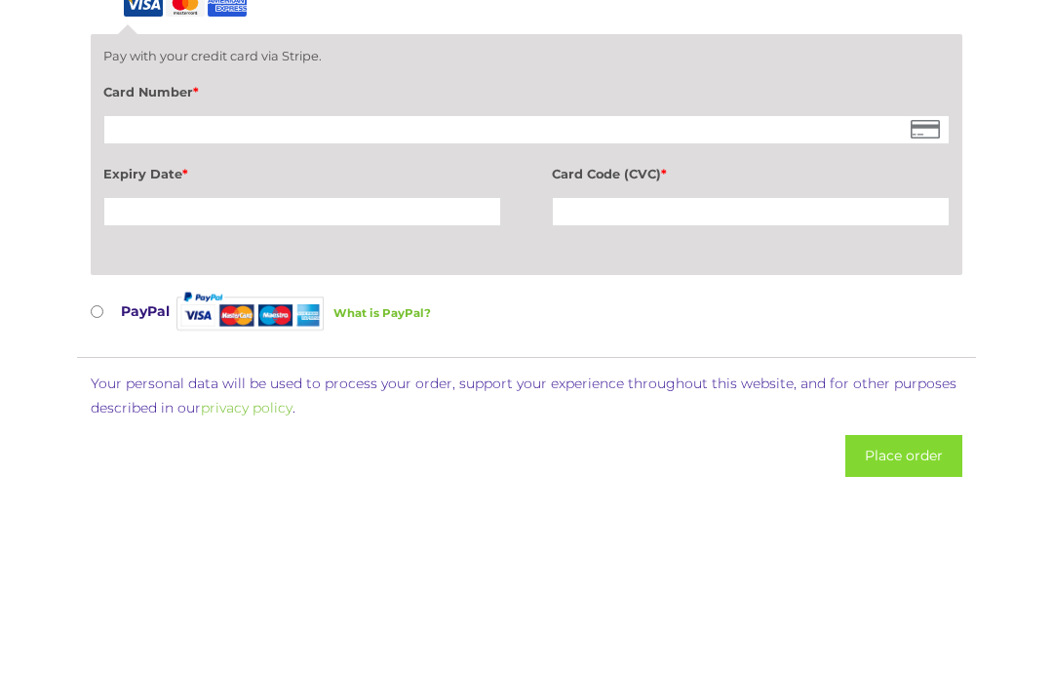
scroll to position [1914, 0]
click at [925, 435] on button "Place order" at bounding box center [903, 456] width 117 height 42
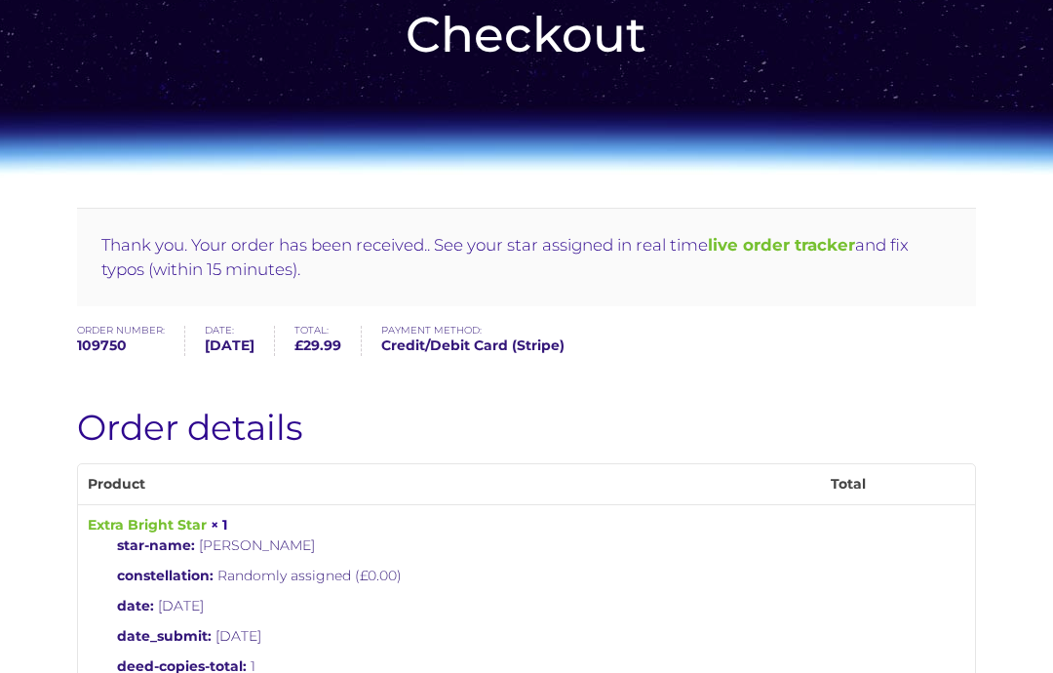
scroll to position [138, 0]
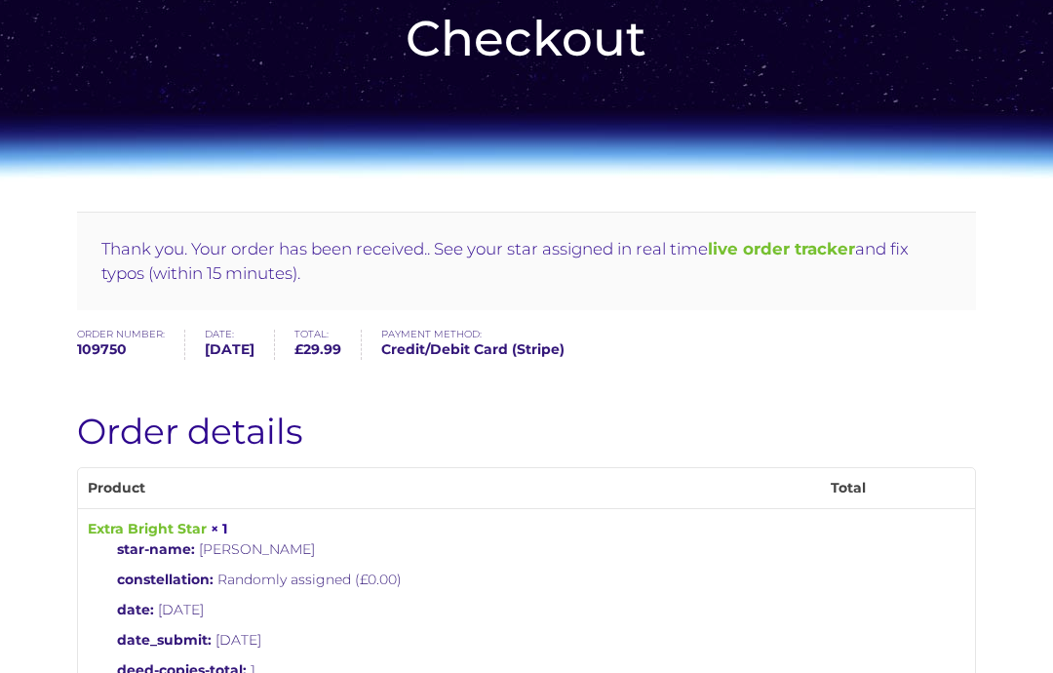
click at [805, 247] on b "live order tracker" at bounding box center [781, 248] width 147 height 19
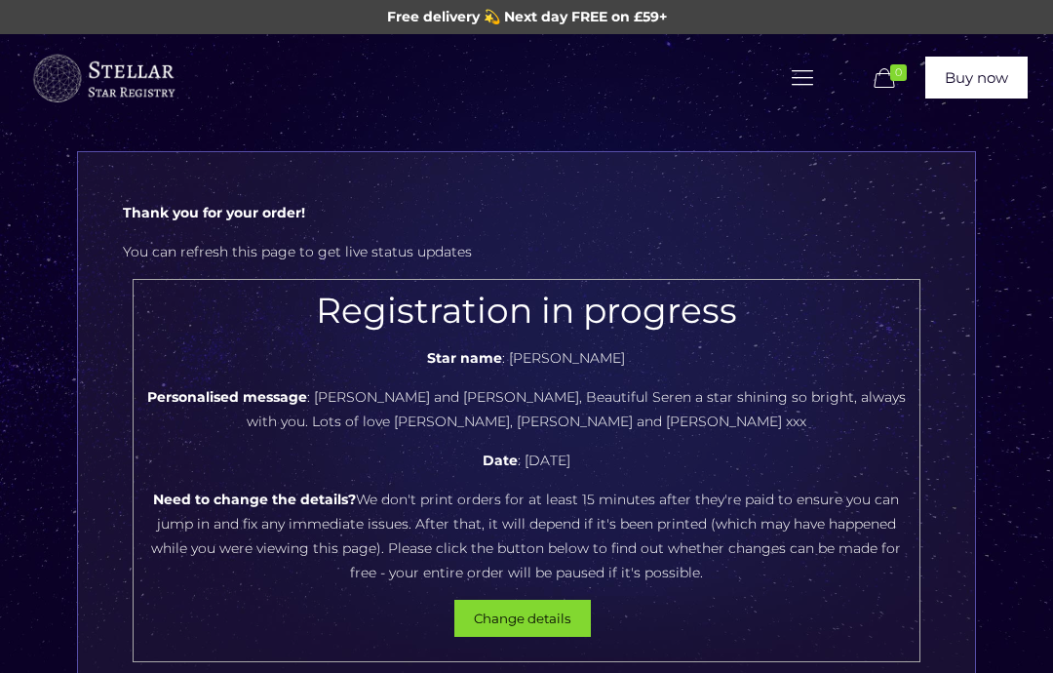
scroll to position [33, 0]
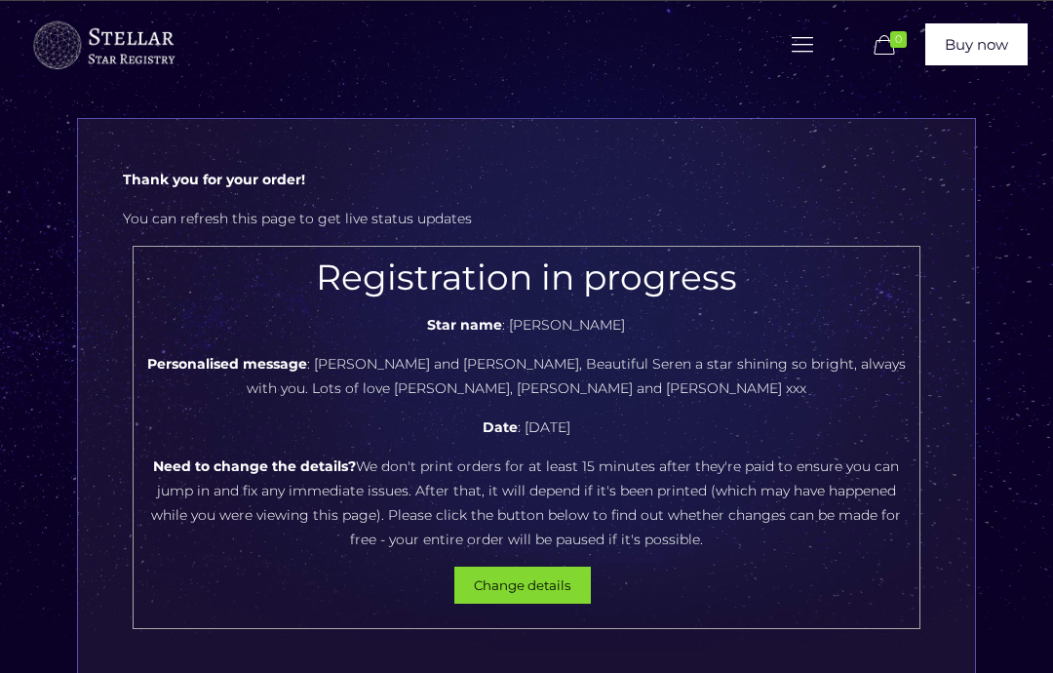
click at [523, 585] on button "Change details" at bounding box center [522, 584] width 136 height 37
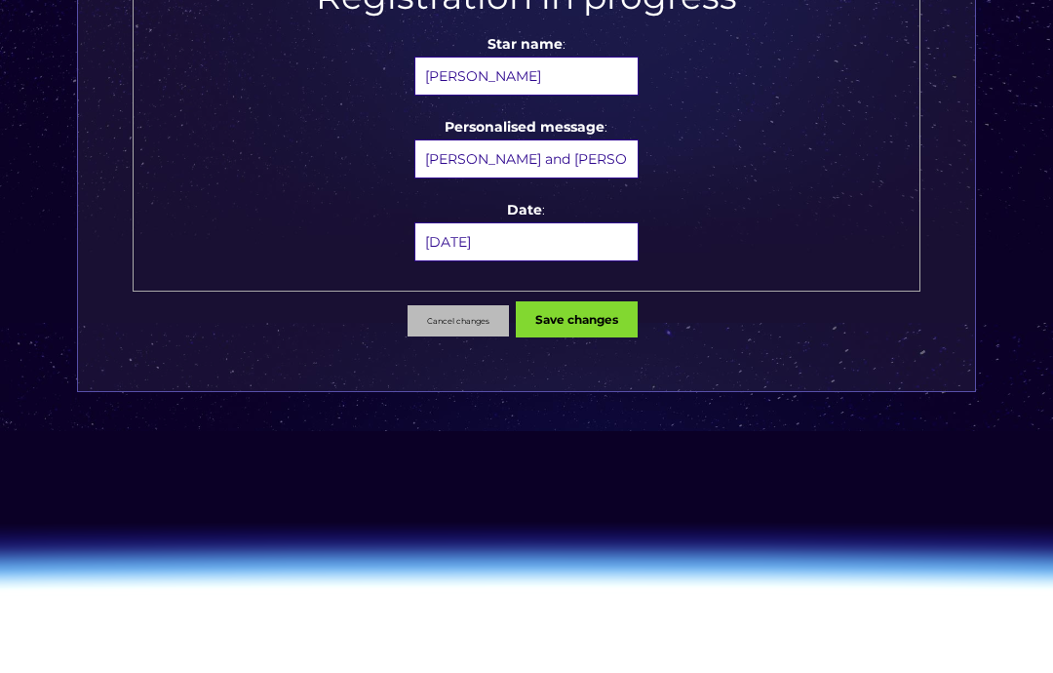
scroll to position [430, 0]
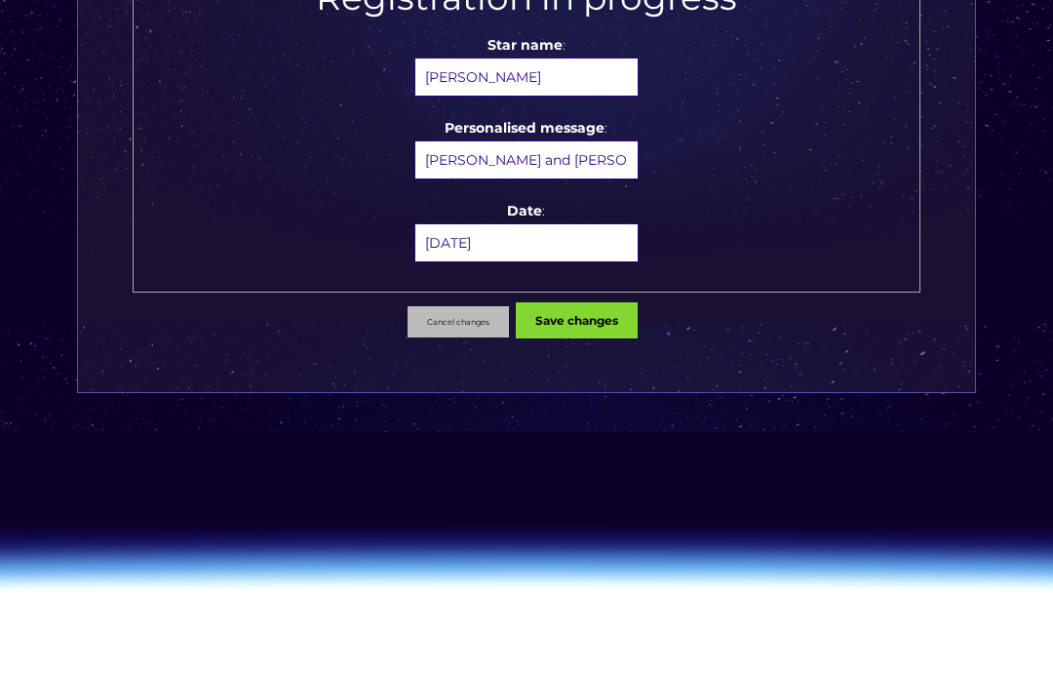
click at [586, 319] on button "Save changes" at bounding box center [577, 320] width 122 height 36
